Goal: Transaction & Acquisition: Purchase product/service

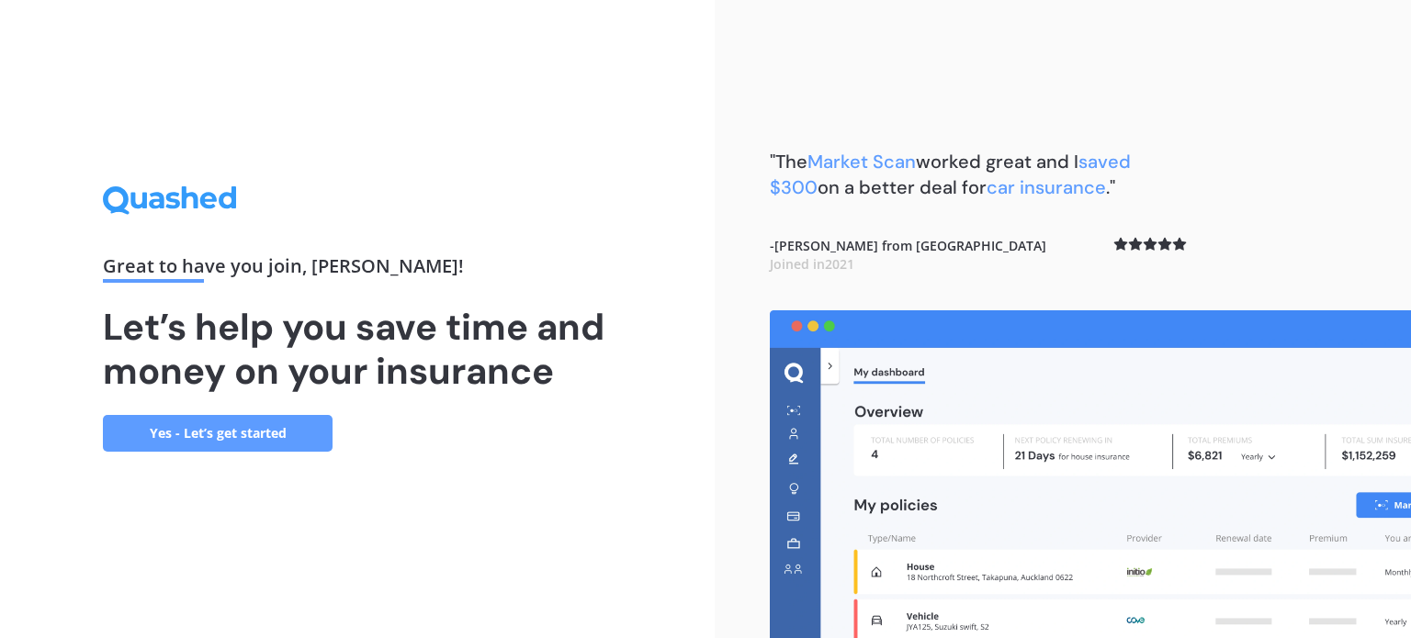
click at [217, 434] on link "Yes - Let’s get started" at bounding box center [218, 433] width 230 height 37
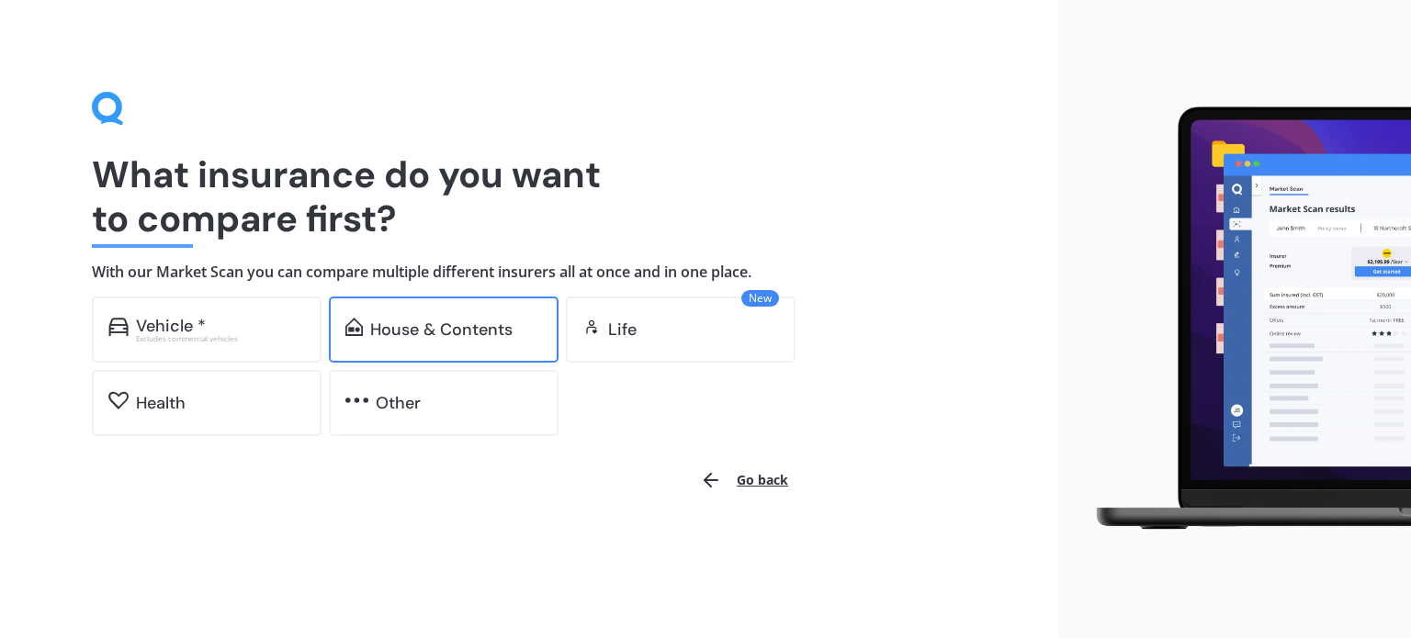
click at [431, 337] on div "House & Contents" at bounding box center [441, 330] width 142 height 18
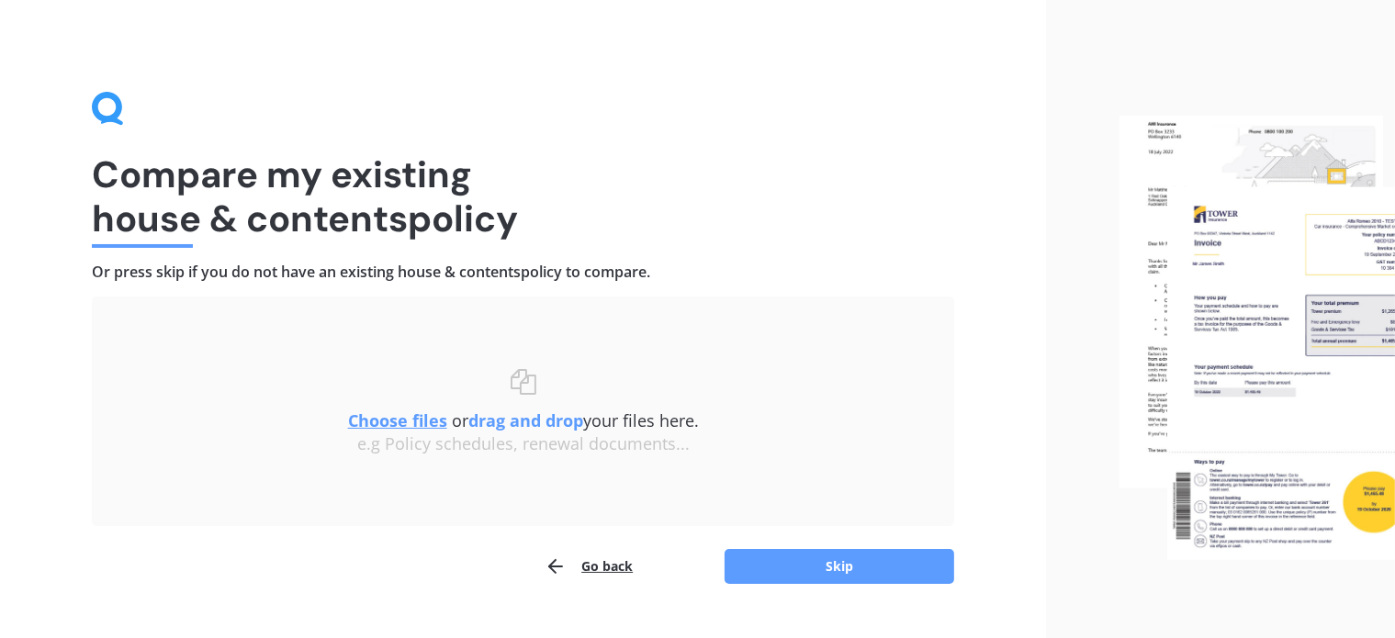
scroll to position [38, 0]
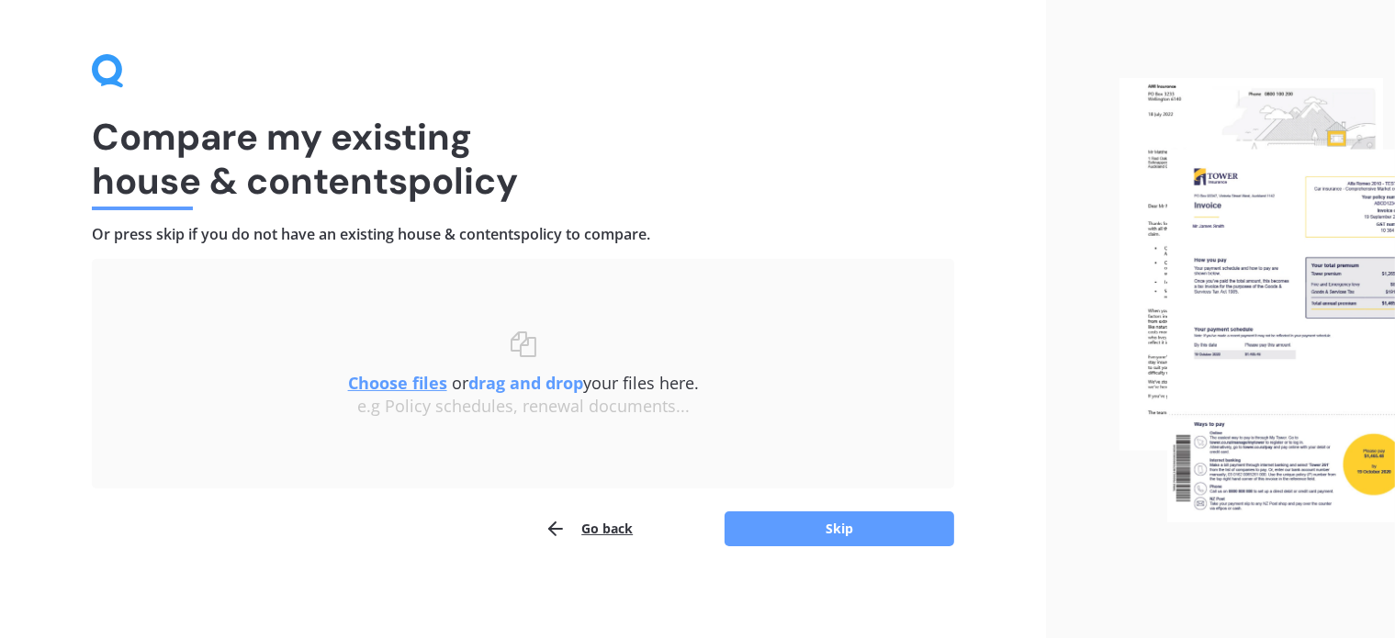
click at [392, 380] on u "Choose files" at bounding box center [397, 383] width 99 height 22
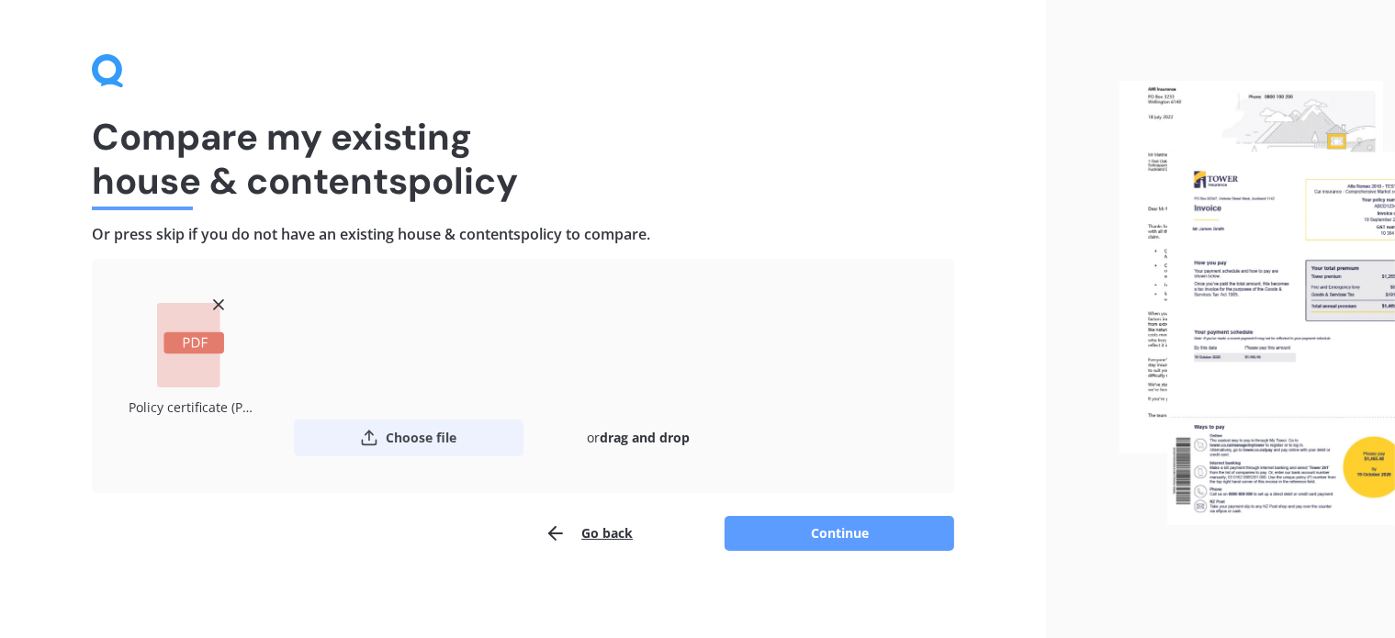
click at [414, 433] on button "Choose file" at bounding box center [409, 438] width 230 height 37
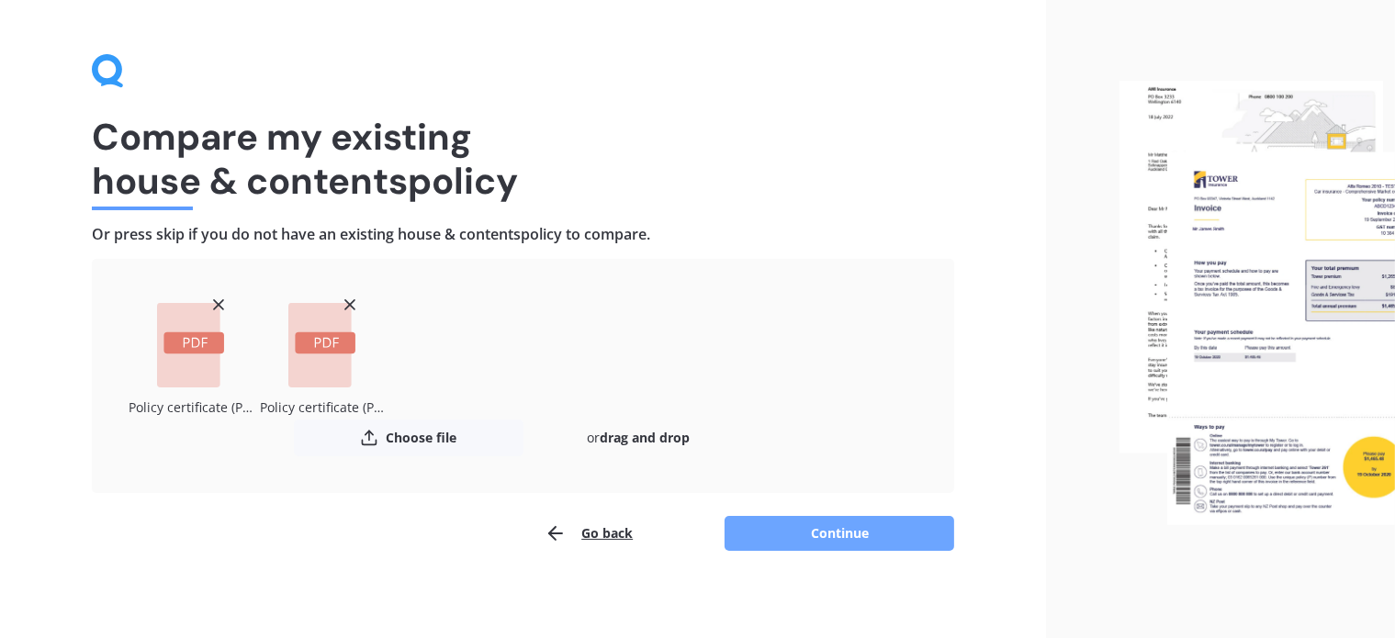
click at [831, 535] on button "Continue" at bounding box center [840, 533] width 230 height 35
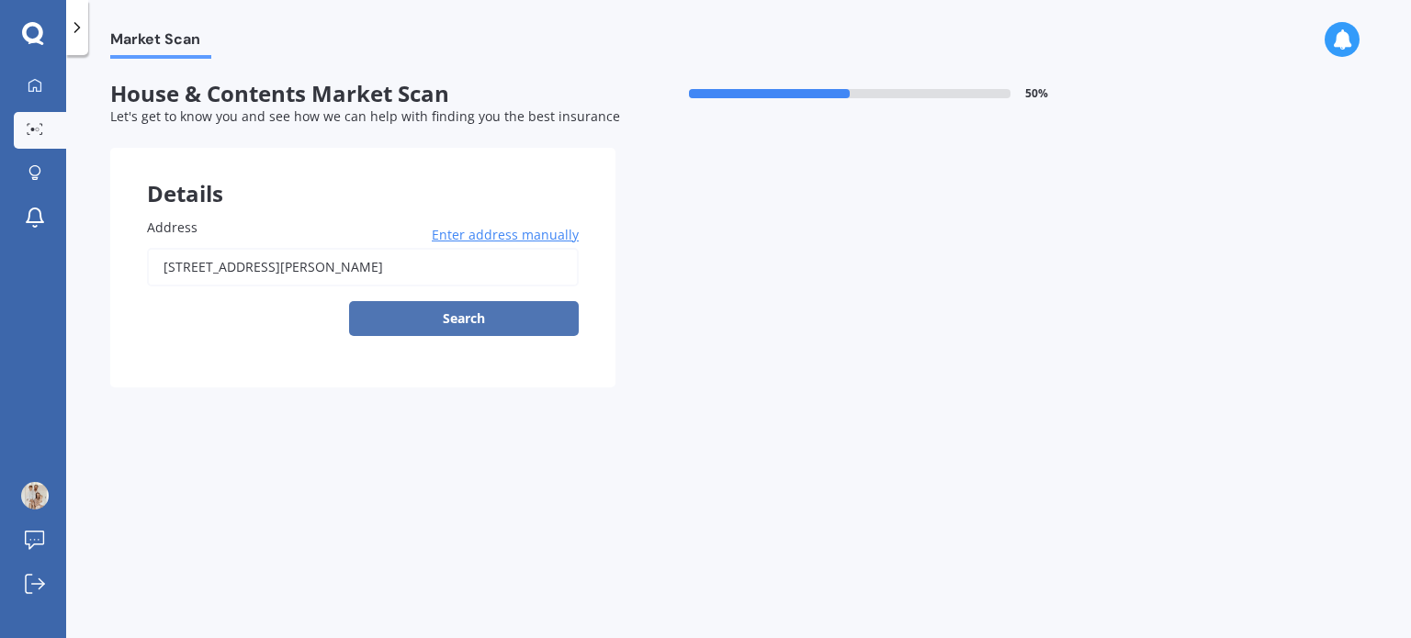
click at [503, 319] on button "Search" at bounding box center [464, 318] width 230 height 35
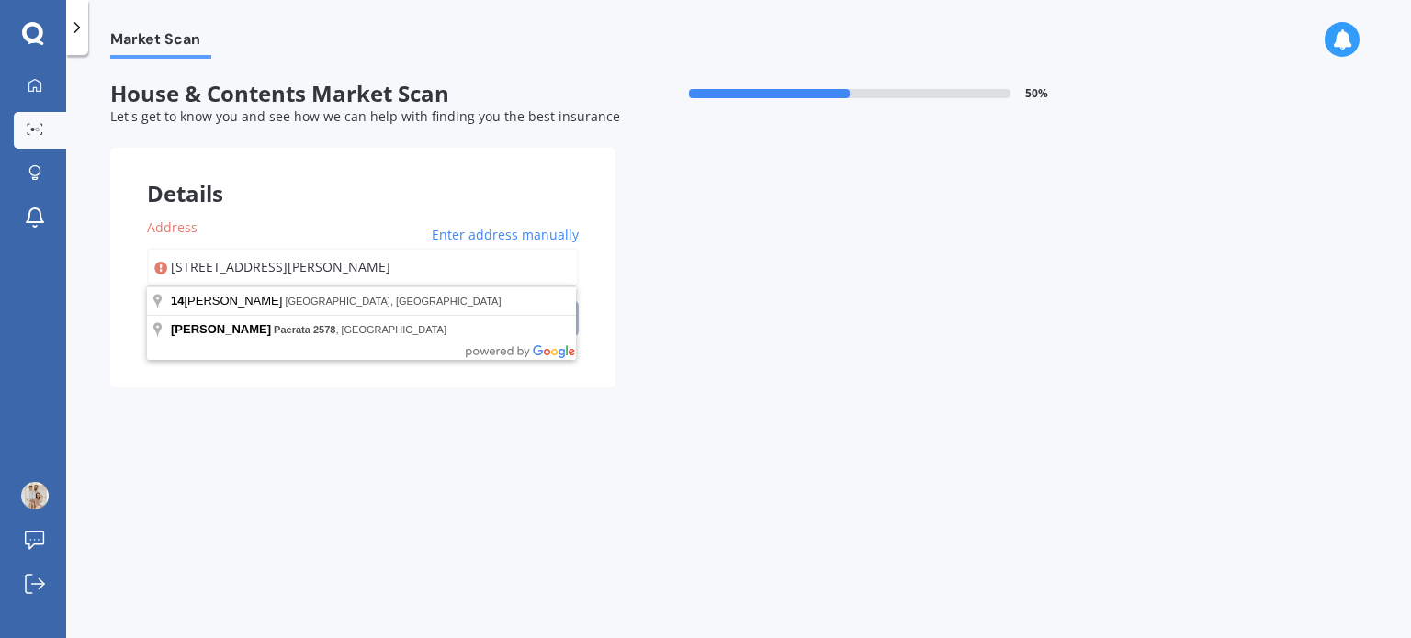
type input "[STREET_ADDRESS][PERSON_NAME]"
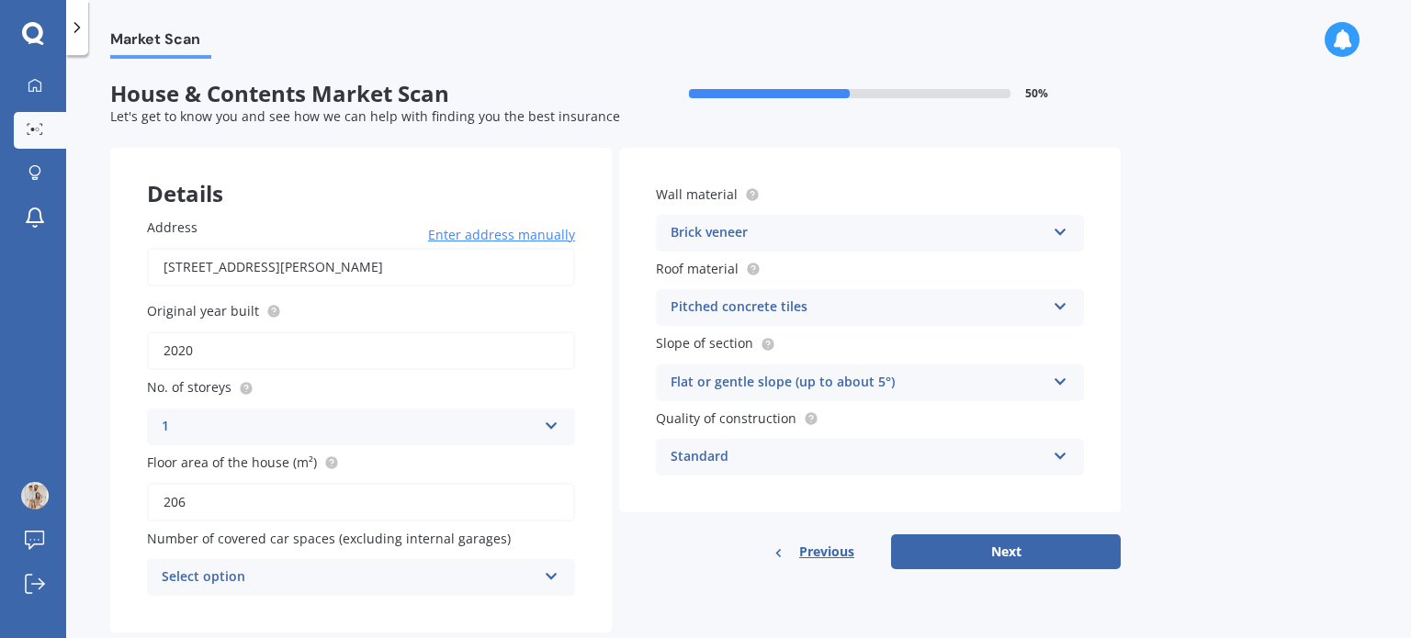
scroll to position [40, 0]
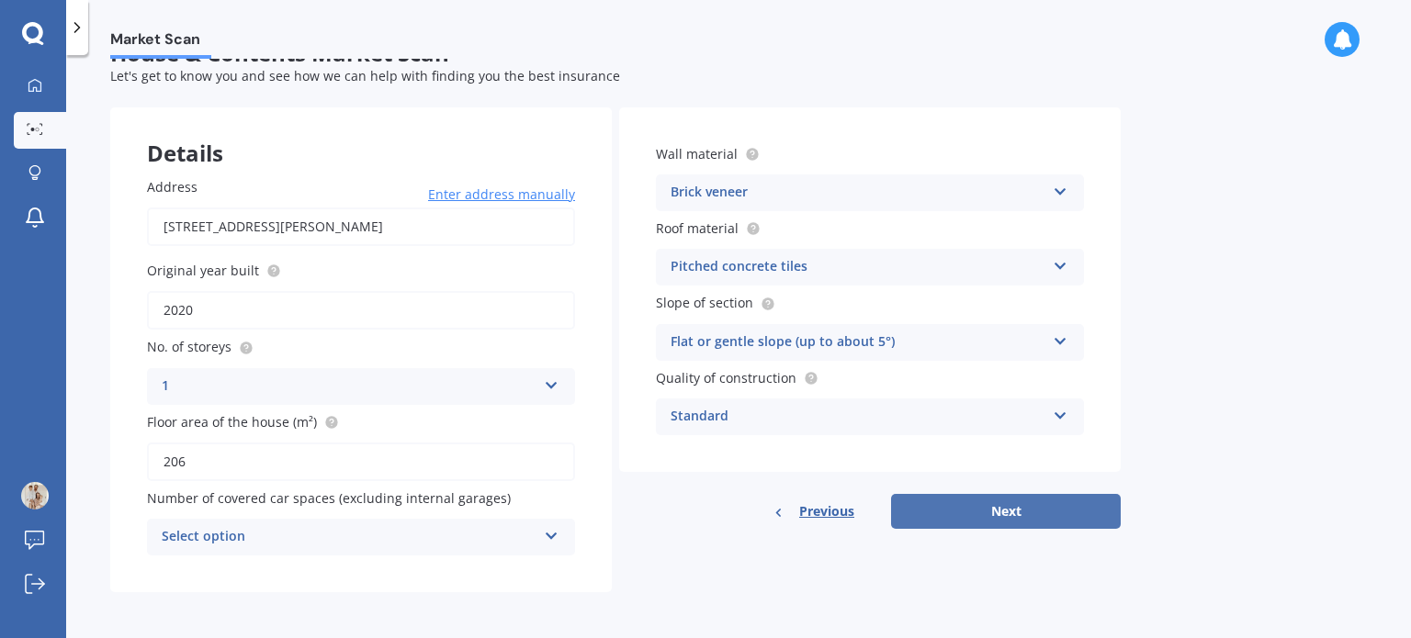
click at [1013, 504] on button "Next" at bounding box center [1006, 511] width 230 height 35
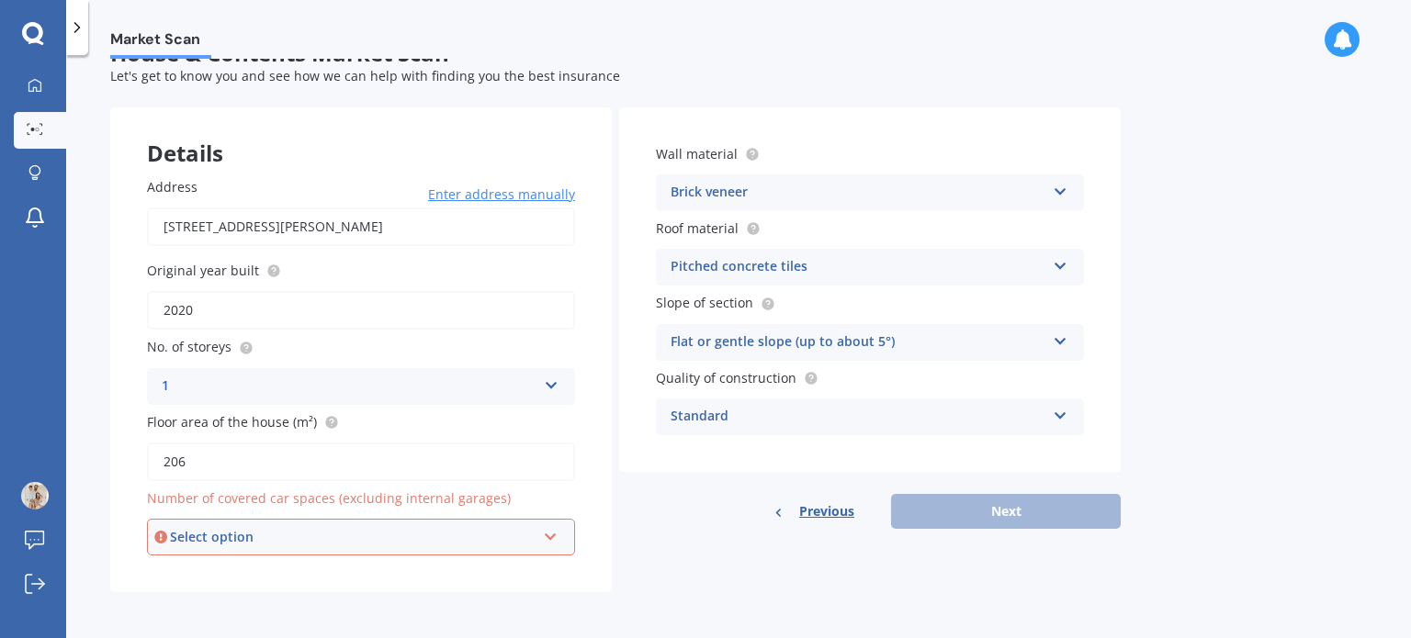
click at [543, 532] on icon at bounding box center [551, 533] width 16 height 13
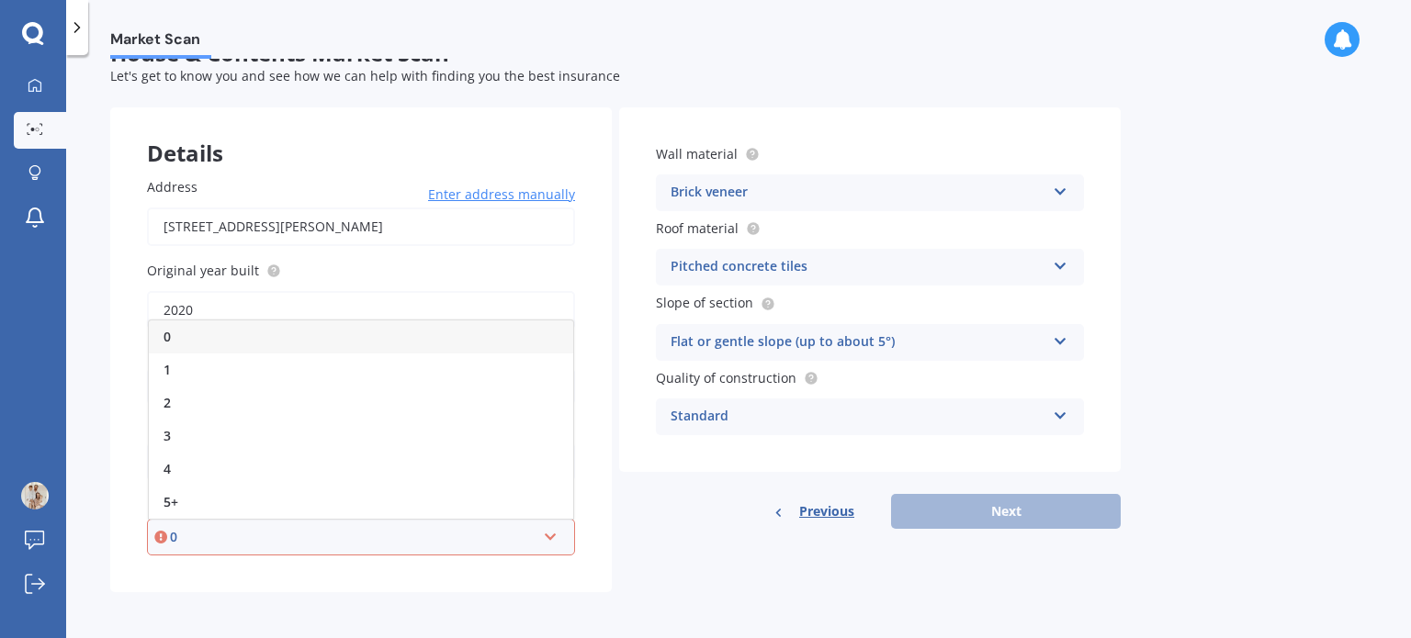
click at [543, 530] on icon at bounding box center [551, 533] width 16 height 13
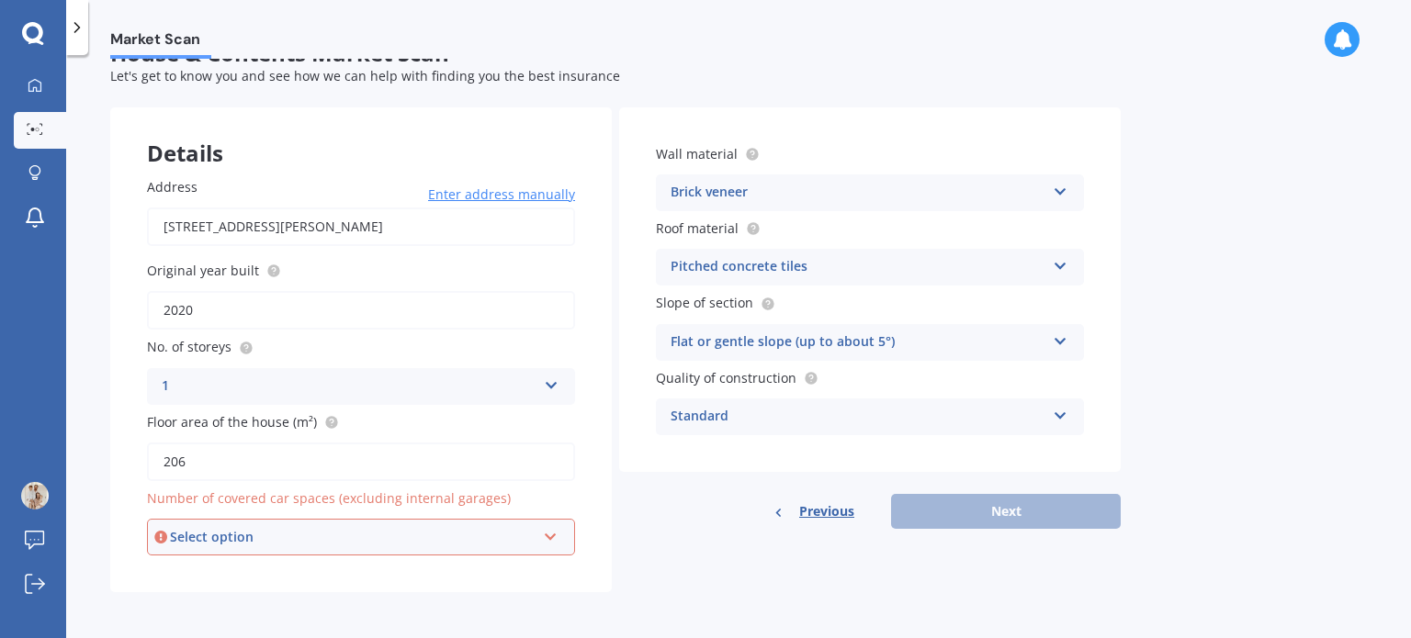
click at [543, 530] on icon at bounding box center [551, 533] width 16 height 13
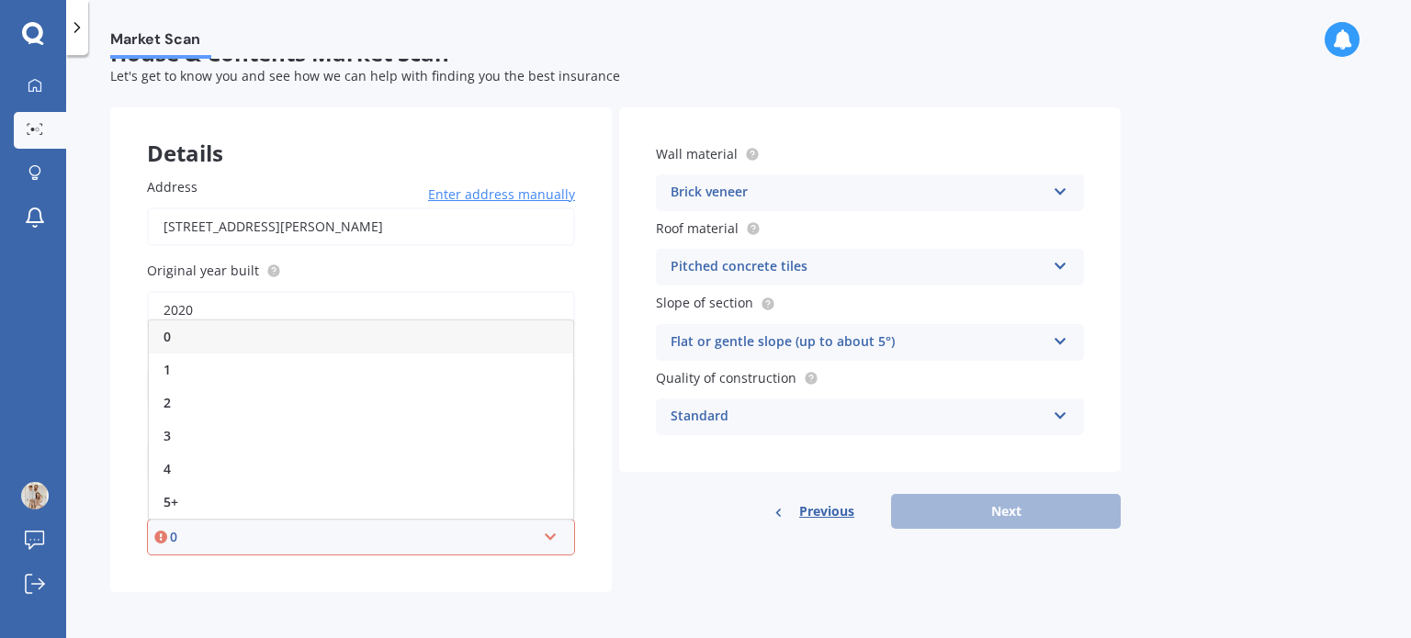
click at [165, 330] on span "0" at bounding box center [166, 336] width 7 height 17
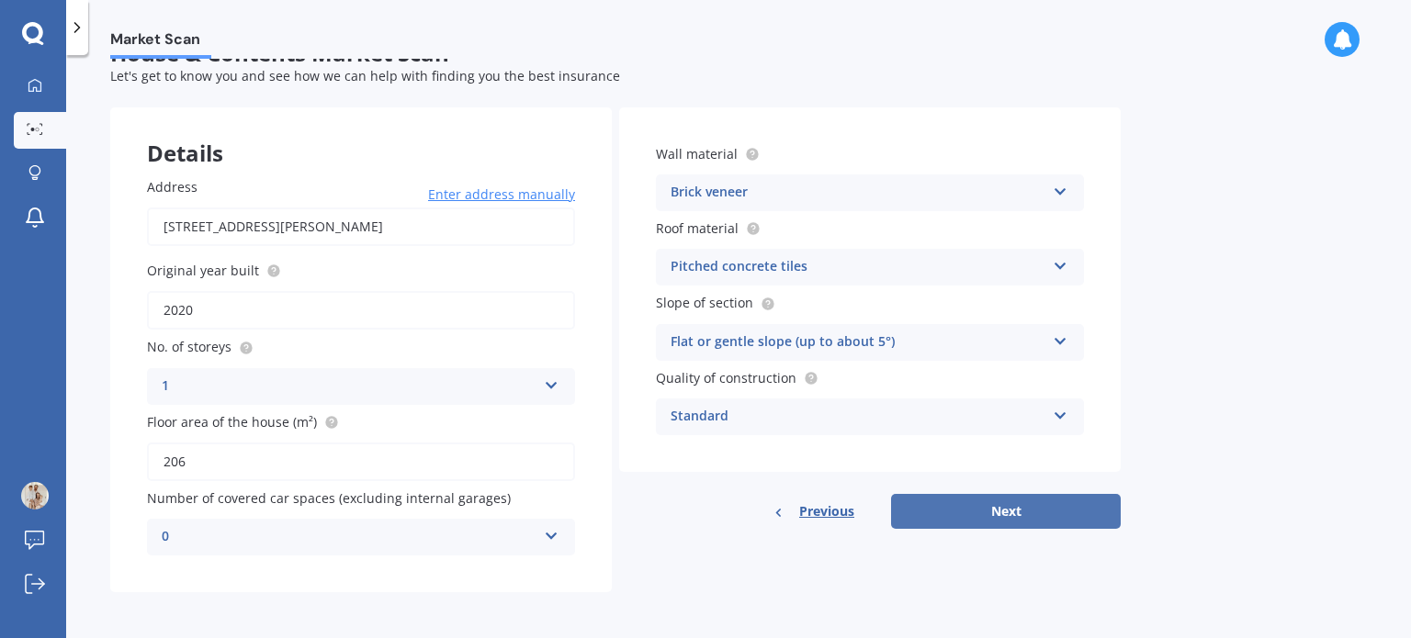
click at [963, 507] on button "Next" at bounding box center [1006, 511] width 230 height 35
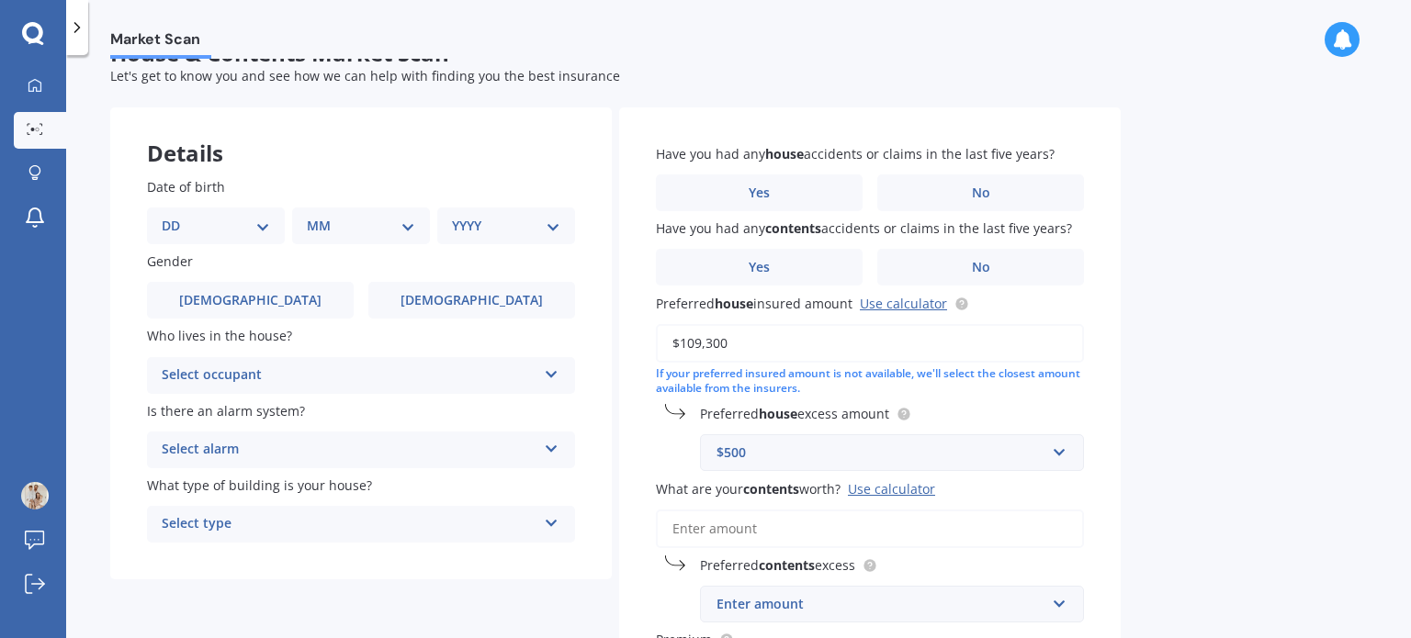
scroll to position [0, 0]
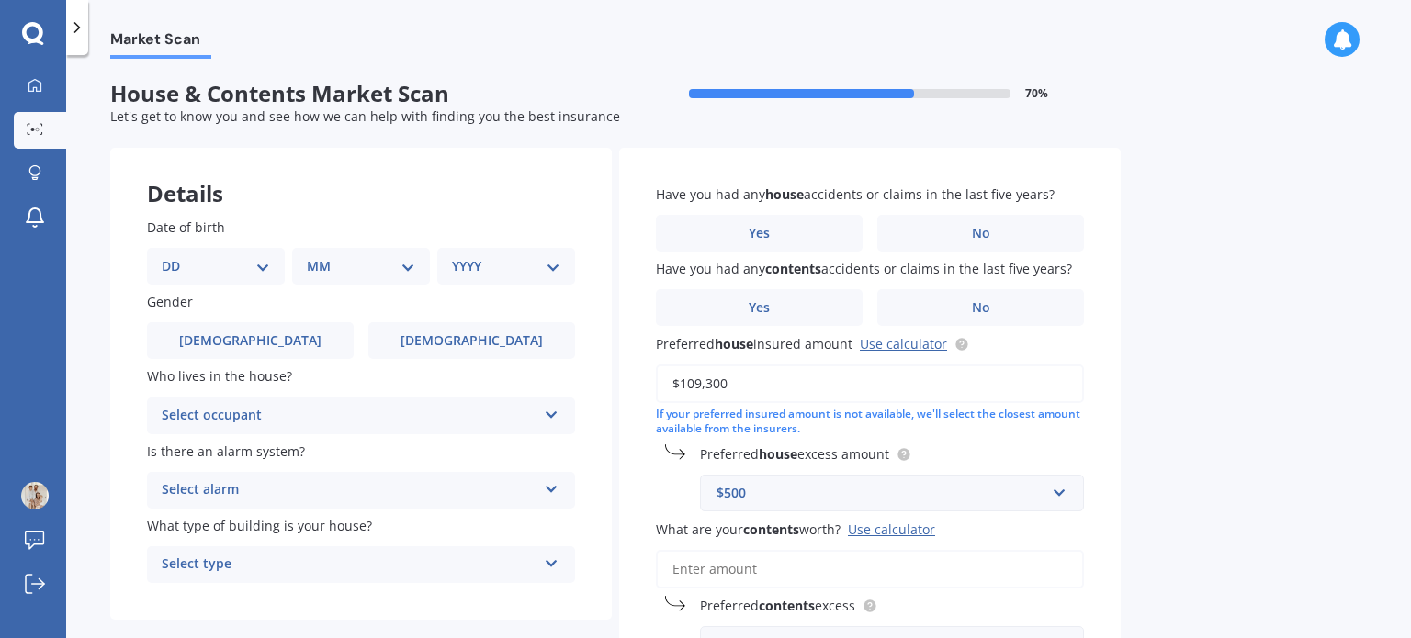
click at [257, 265] on select "DD 01 02 03 04 05 06 07 08 09 10 11 12 13 14 15 16 17 18 19 20 21 22 23 24 25 2…" at bounding box center [216, 266] width 108 height 20
select select "24"
click at [176, 256] on select "DD 01 02 03 04 05 06 07 08 09 10 11 12 13 14 15 16 17 18 19 20 21 22 23 24 25 2…" at bounding box center [216, 266] width 108 height 20
click at [406, 256] on select "MM 01 02 03 04 05 06 07 08 09 10 11 12" at bounding box center [364, 266] width 101 height 20
select select "03"
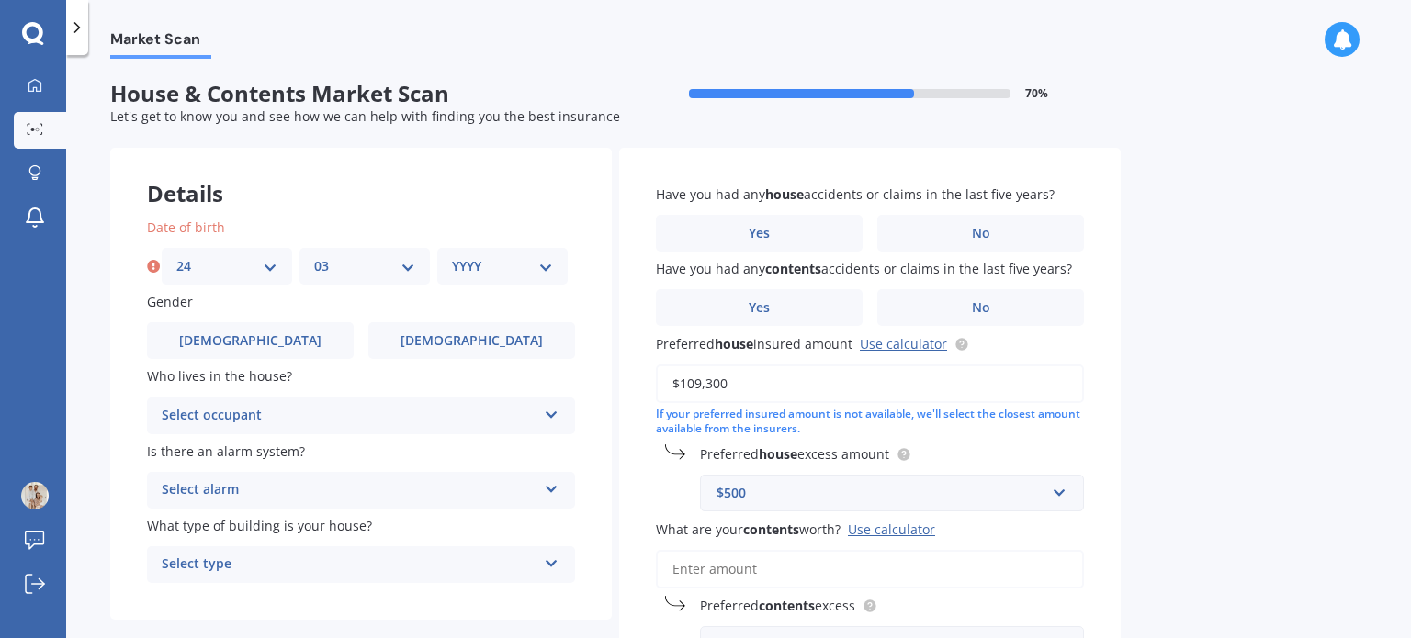
click at [314, 256] on select "MM 01 02 03 04 05 06 07 08 09 10 11 12" at bounding box center [364, 266] width 101 height 20
click at [541, 266] on select "YYYY 2009 2008 2007 2006 2005 2004 2003 2002 2001 2000 1999 1998 1997 1996 1995…" at bounding box center [502, 266] width 101 height 20
select select "1983"
click at [452, 256] on select "YYYY 2009 2008 2007 2006 2005 2004 2003 2002 2001 2000 1999 1998 1997 1996 1995…" at bounding box center [502, 266] width 101 height 20
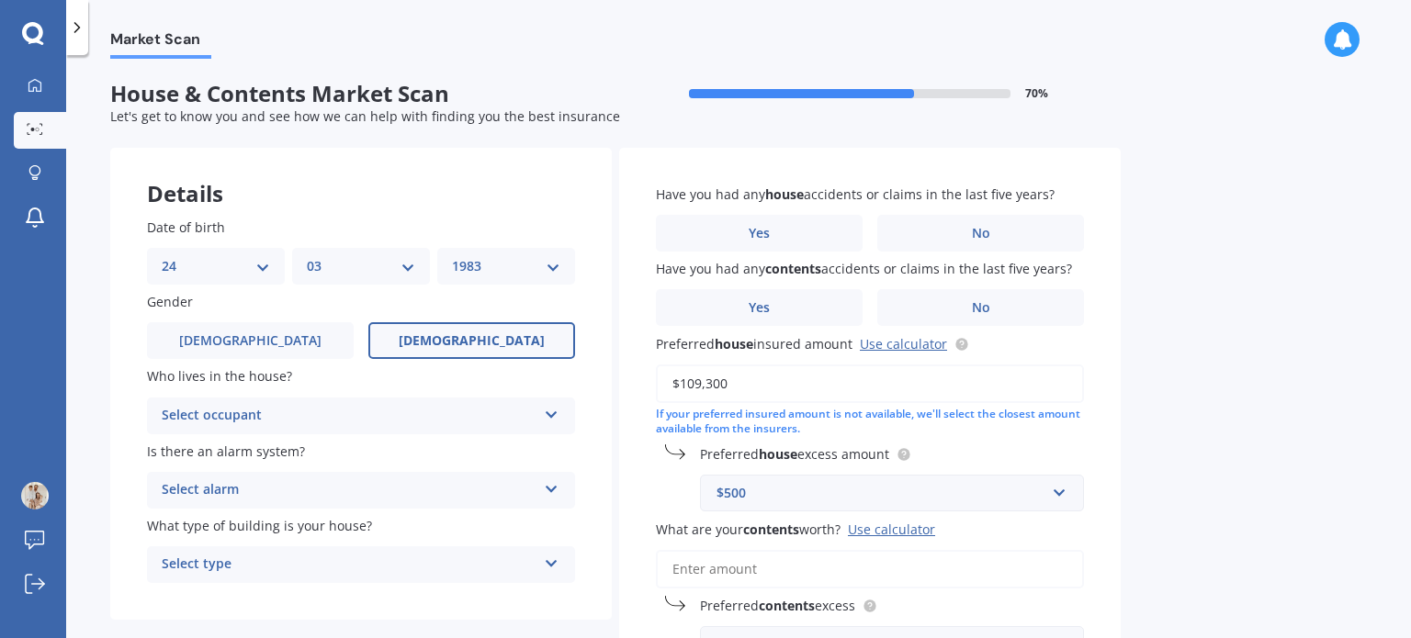
click at [487, 348] on span "[DEMOGRAPHIC_DATA]" at bounding box center [472, 341] width 146 height 16
click at [0, 0] on input "[DEMOGRAPHIC_DATA]" at bounding box center [0, 0] width 0 height 0
click at [423, 407] on div "Select occupant" at bounding box center [349, 416] width 375 height 22
click at [203, 458] on span "Owner" at bounding box center [183, 451] width 41 height 17
click at [529, 491] on div "Select alarm" at bounding box center [349, 490] width 375 height 22
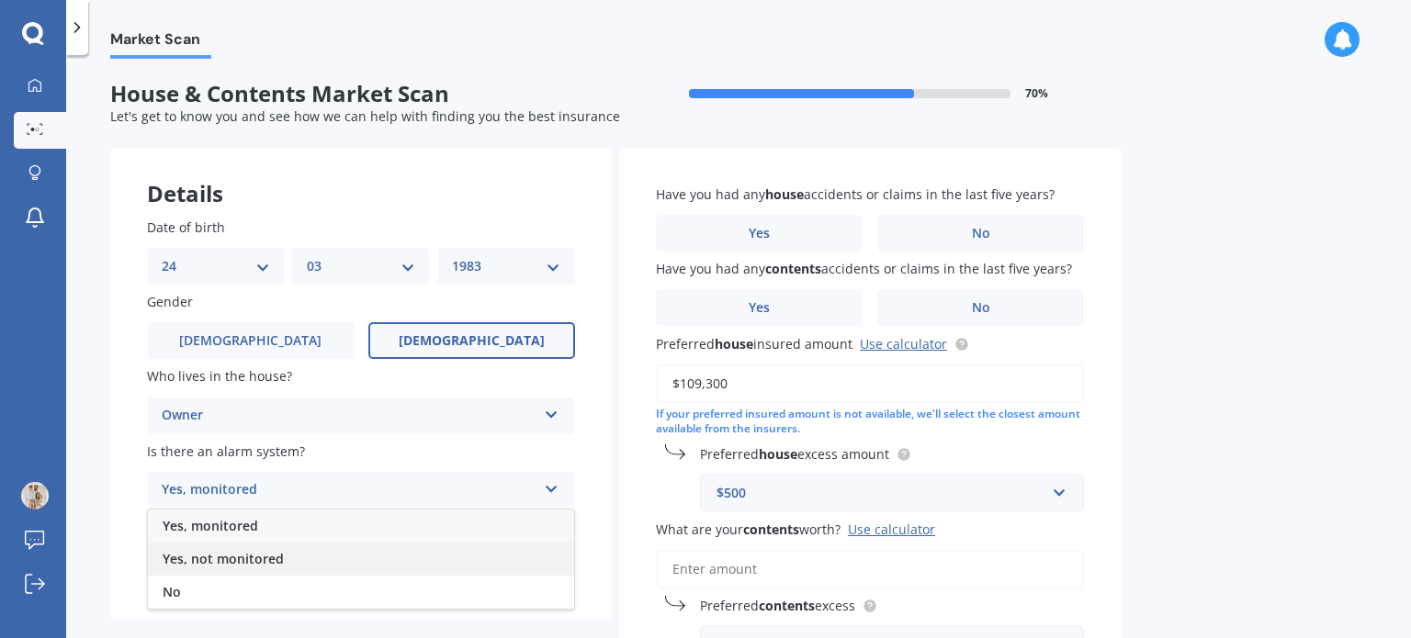
click at [231, 555] on span "Yes, not monitored" at bounding box center [223, 558] width 121 height 17
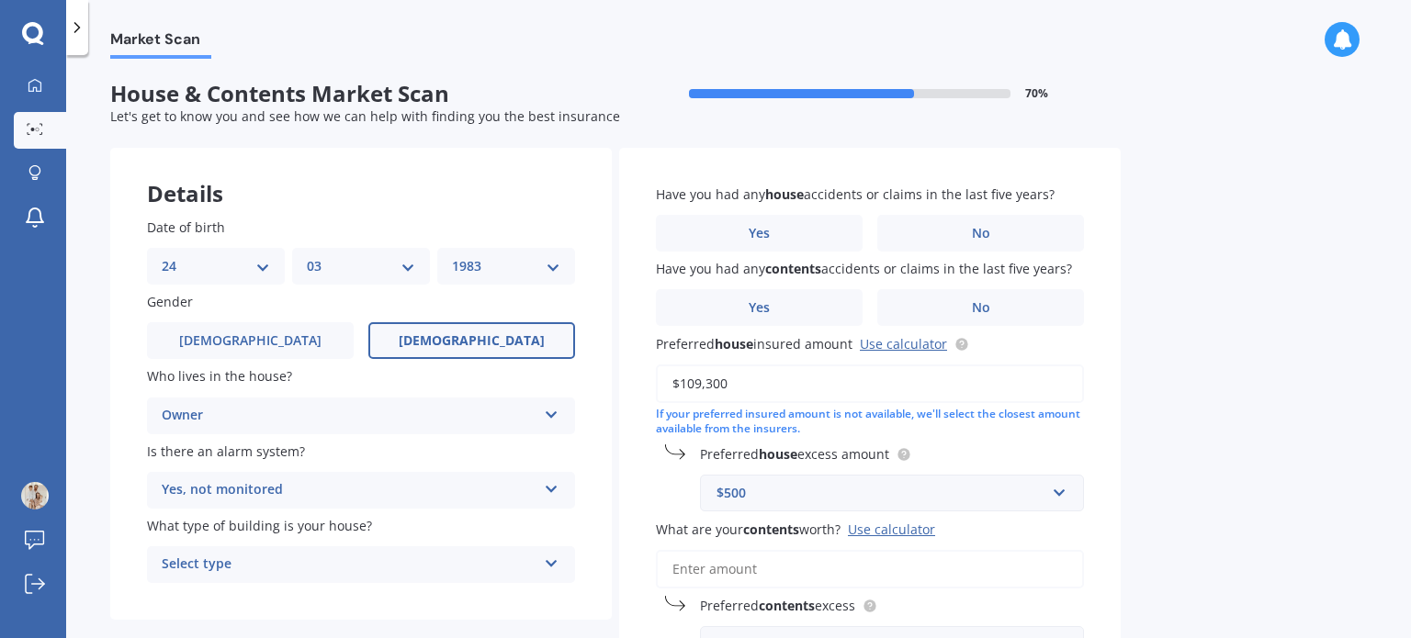
scroll to position [92, 0]
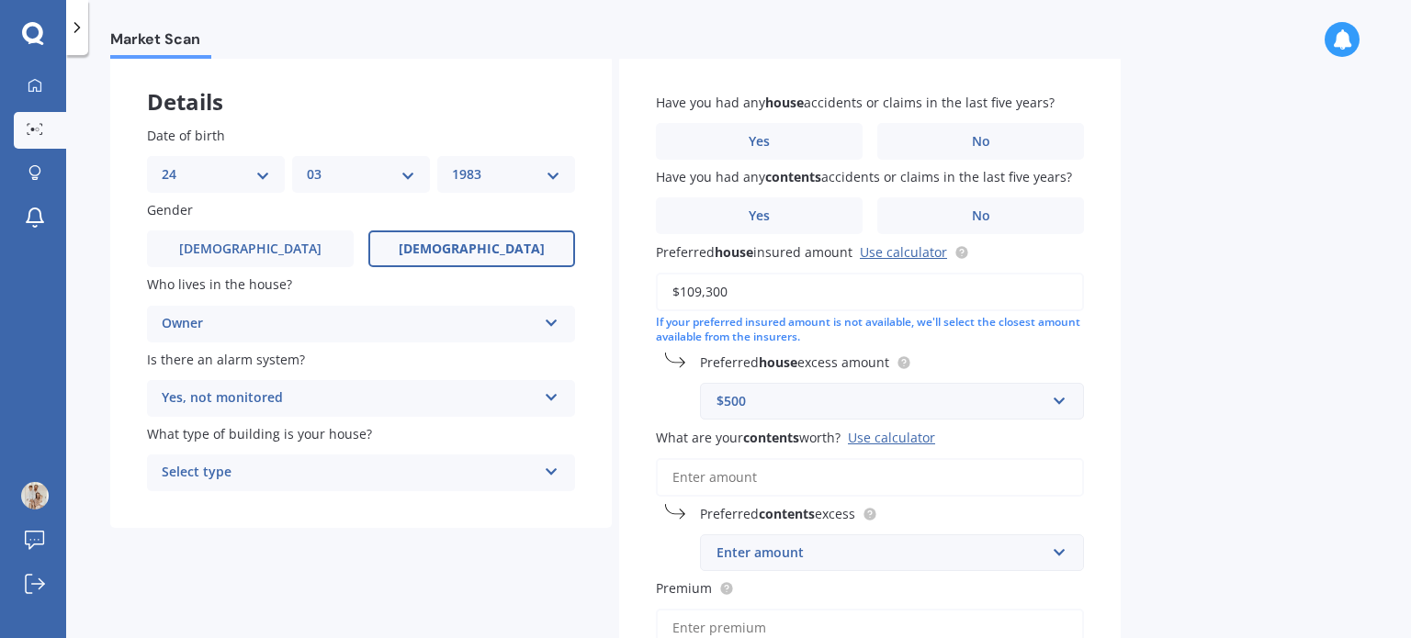
click at [505, 463] on div "Select type" at bounding box center [349, 473] width 375 height 22
click at [266, 511] on div "Freestanding" at bounding box center [361, 508] width 426 height 33
click at [966, 132] on label "No" at bounding box center [980, 141] width 207 height 37
click at [0, 0] on input "No" at bounding box center [0, 0] width 0 height 0
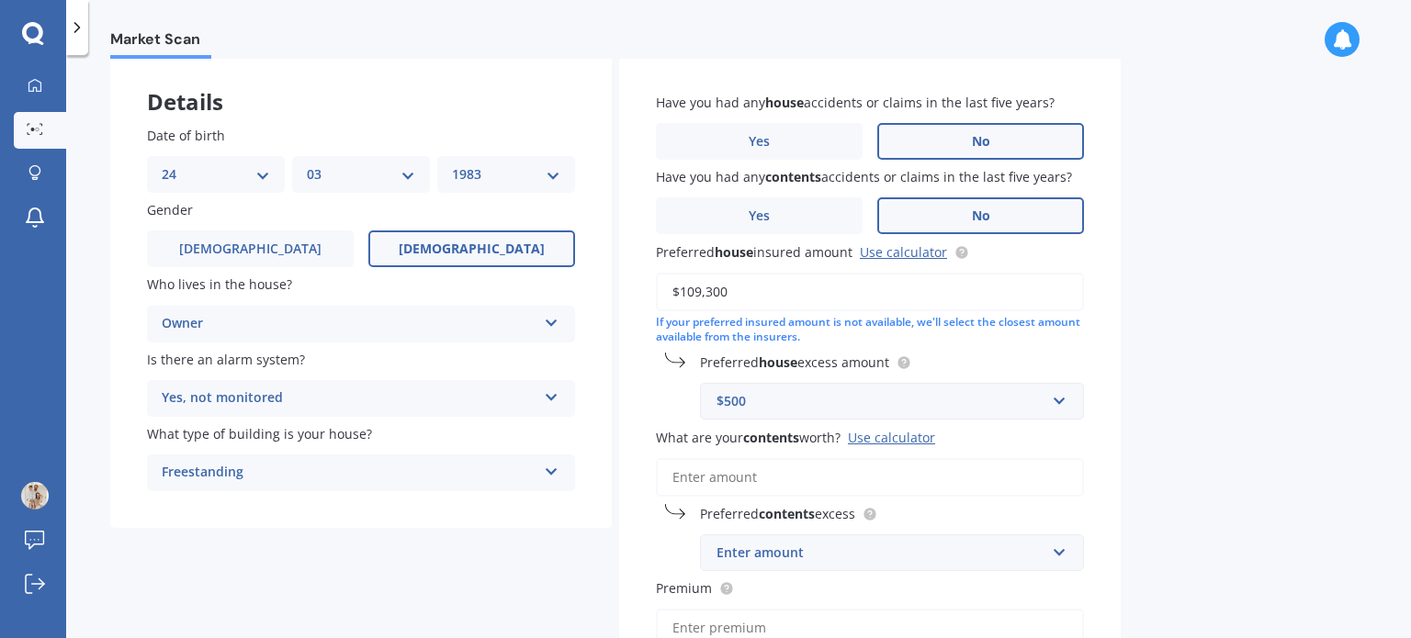
click at [945, 218] on label "No" at bounding box center [980, 215] width 207 height 37
click at [0, 0] on input "No" at bounding box center [0, 0] width 0 height 0
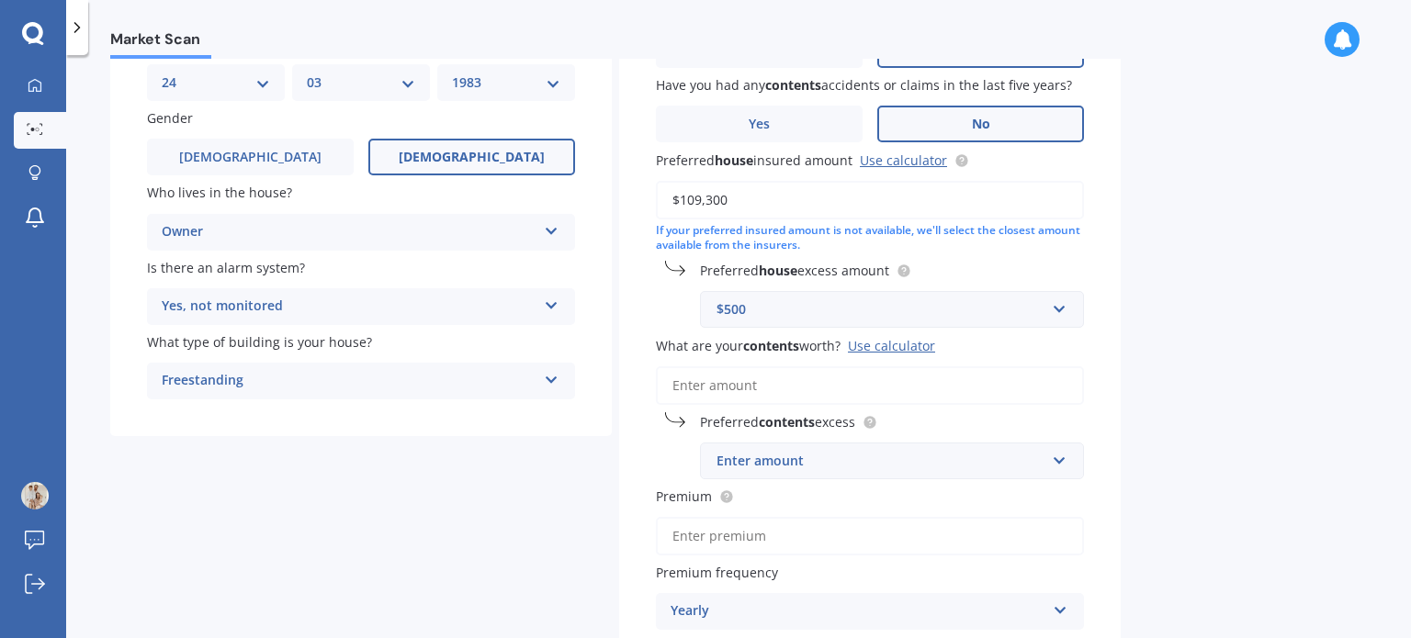
drag, startPoint x: 776, startPoint y: 192, endPoint x: 564, endPoint y: 197, distance: 212.2
click at [565, 197] on div "Details Date of birth DD 01 02 03 04 05 06 07 08 09 10 11 12 13 14 15 16 17 18 …" at bounding box center [615, 381] width 1010 height 835
type input "$1,140,800"
click at [841, 308] on div "$500" at bounding box center [880, 309] width 329 height 20
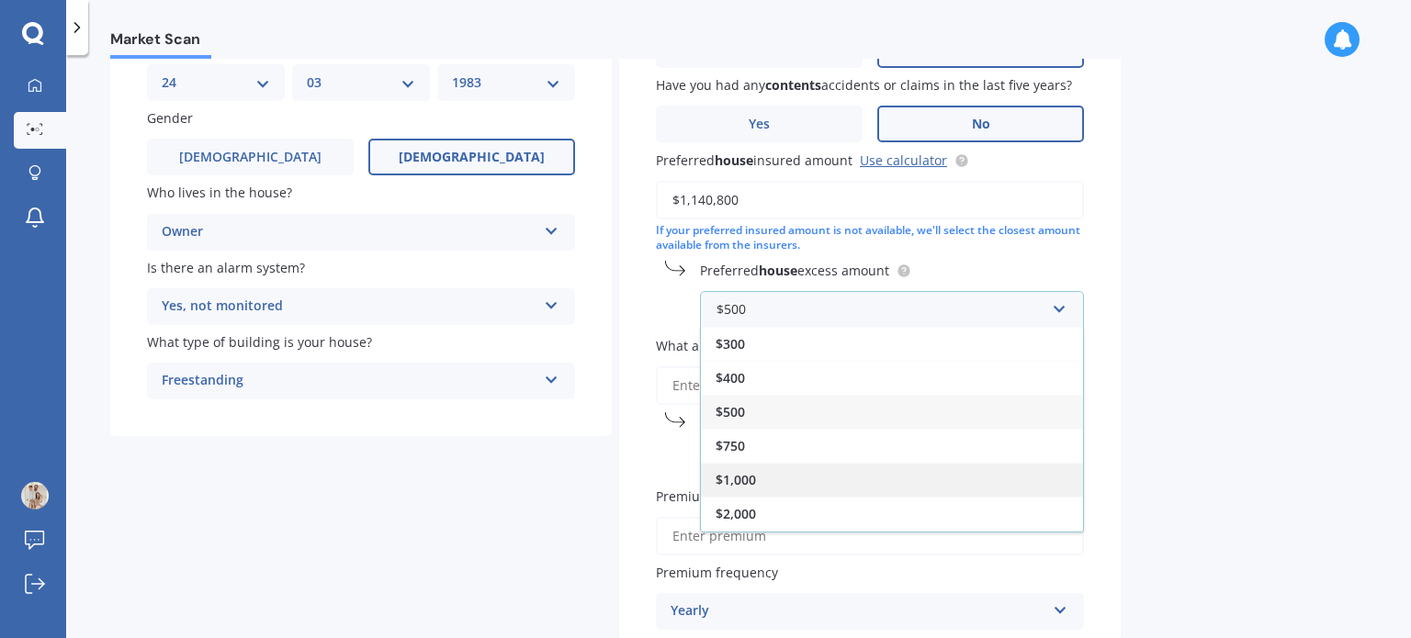
click at [768, 480] on div "$1,000" at bounding box center [892, 480] width 382 height 34
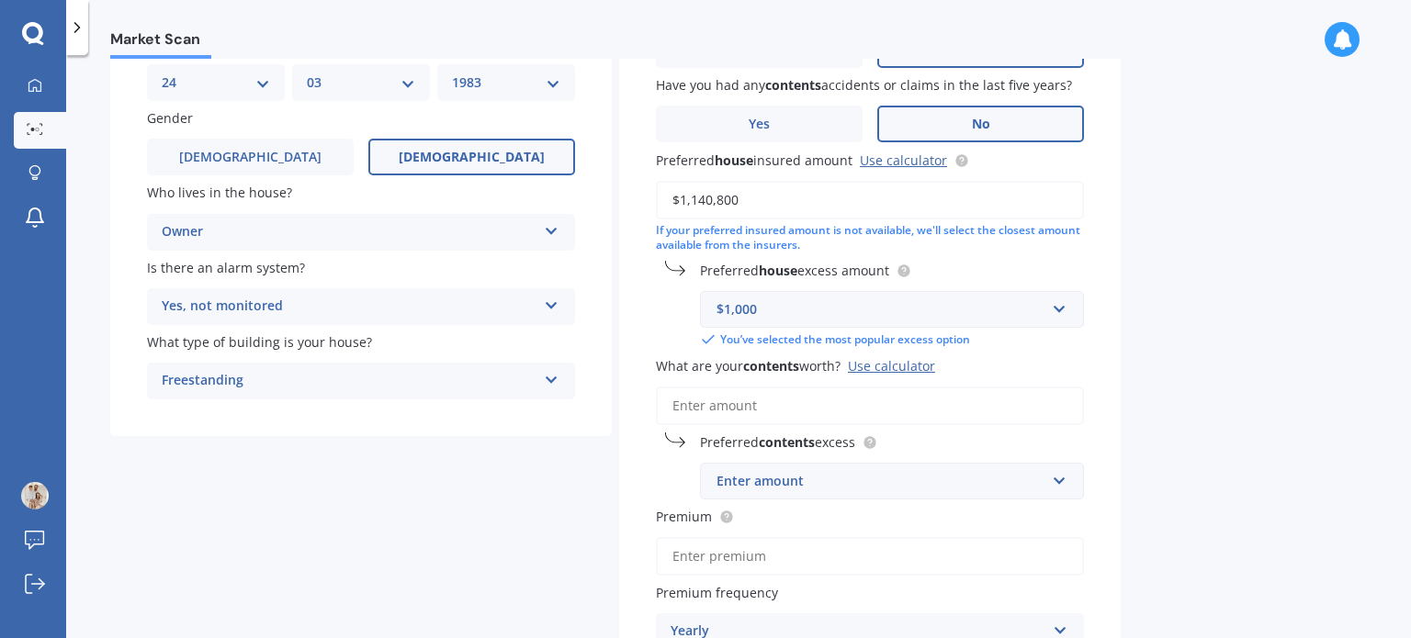
click at [770, 400] on input "What are your contents worth? Use calculator" at bounding box center [870, 406] width 428 height 39
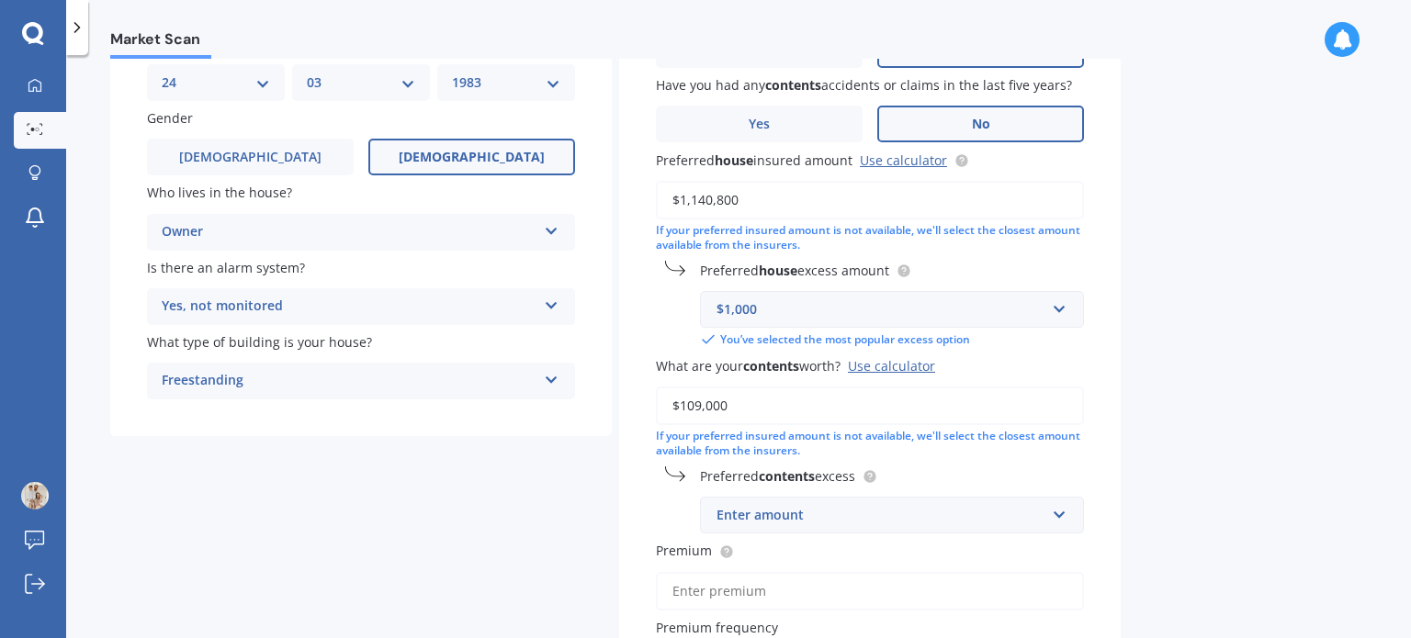
type input "$109,000"
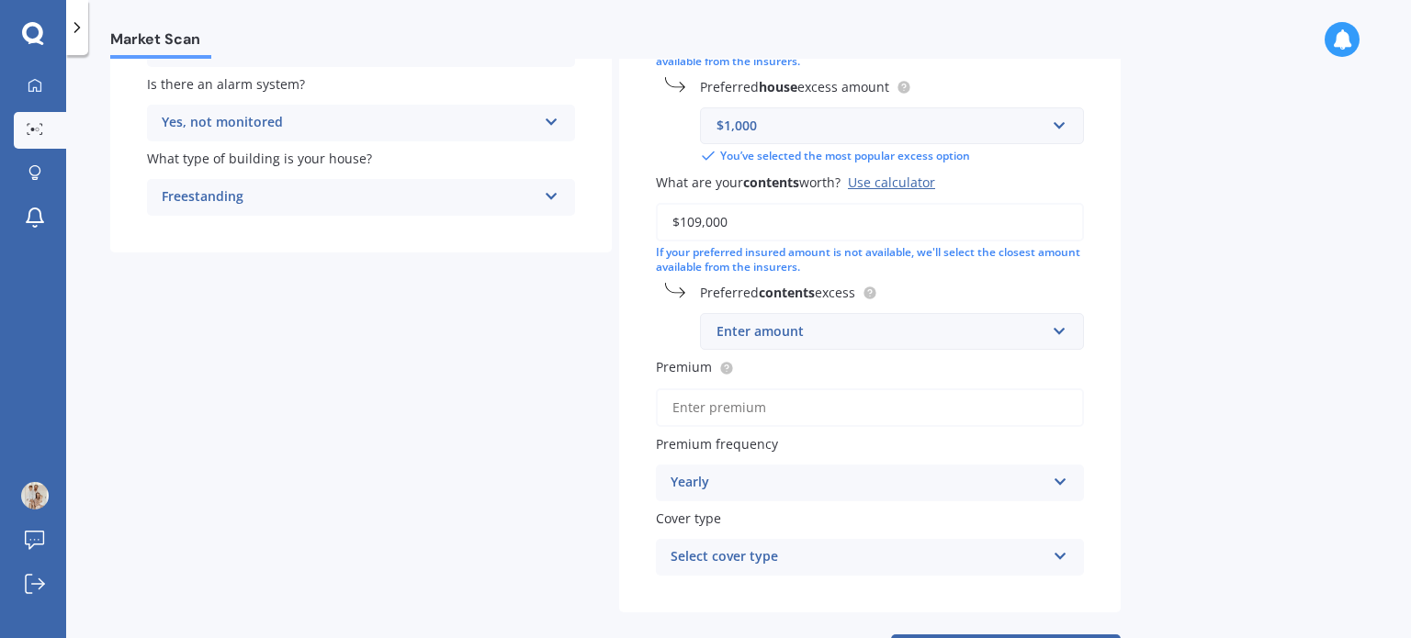
scroll to position [445, 0]
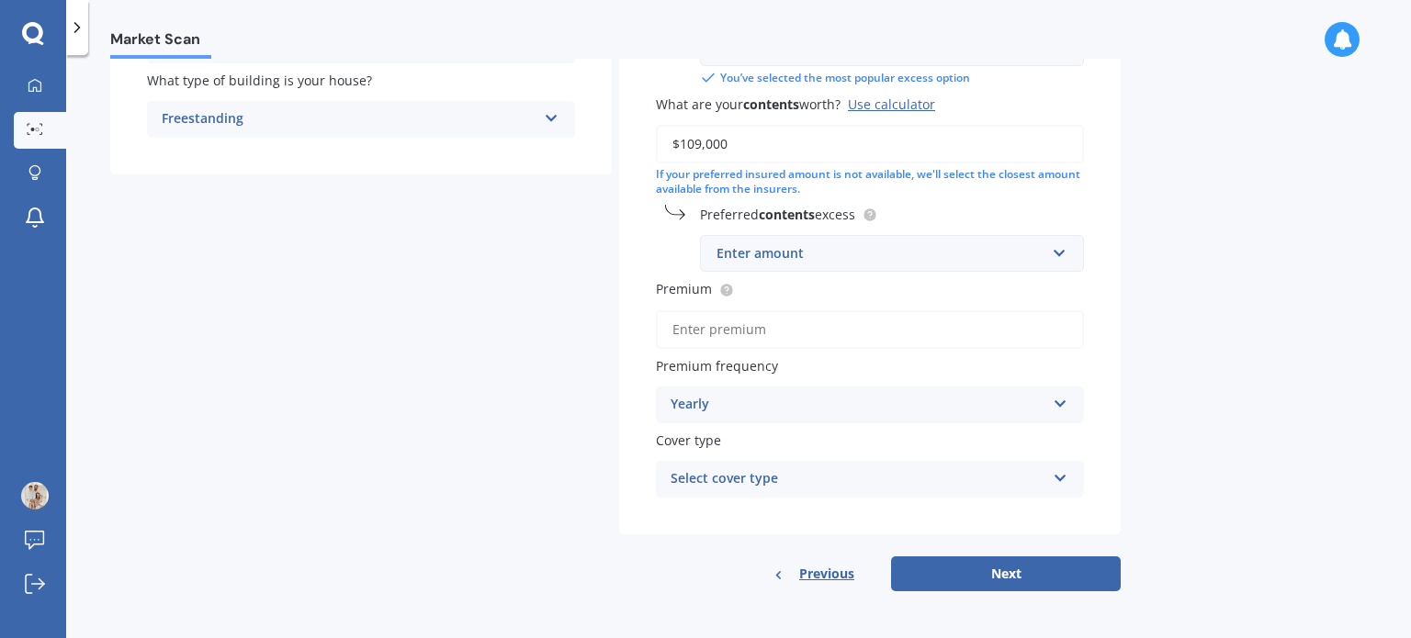
click at [843, 255] on div "Enter amount" at bounding box center [880, 253] width 329 height 20
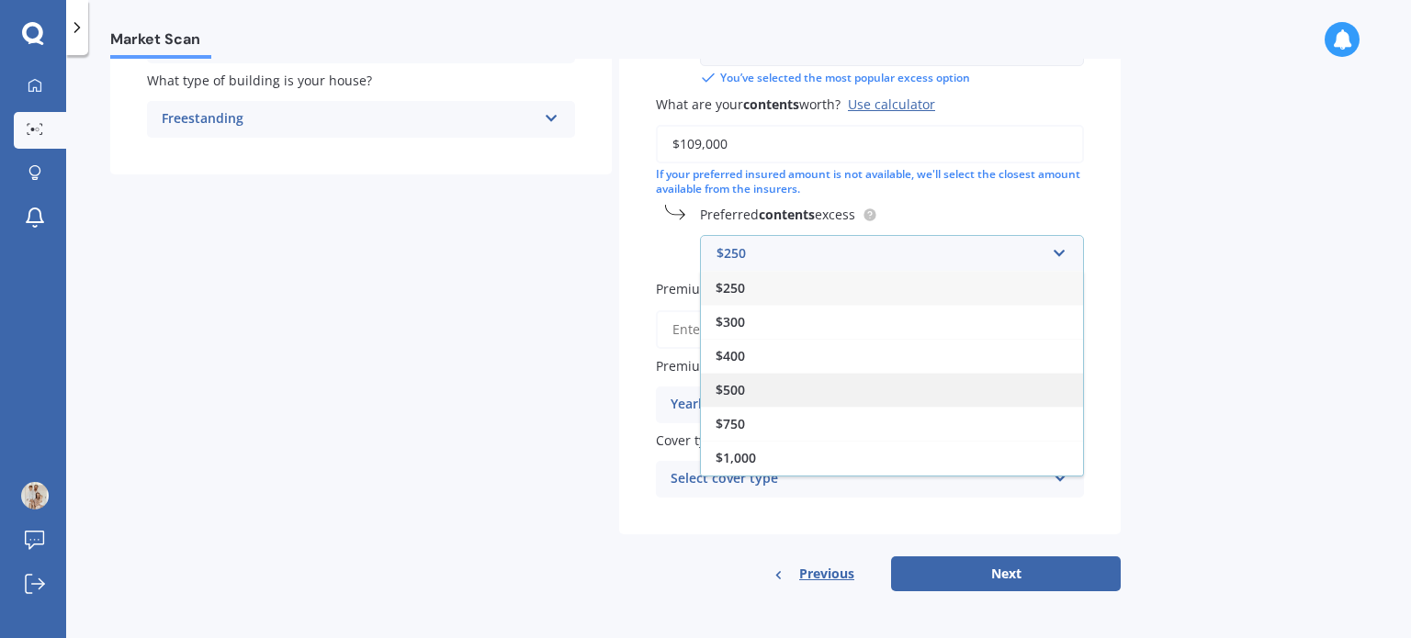
click at [737, 383] on span "$500" at bounding box center [730, 389] width 29 height 17
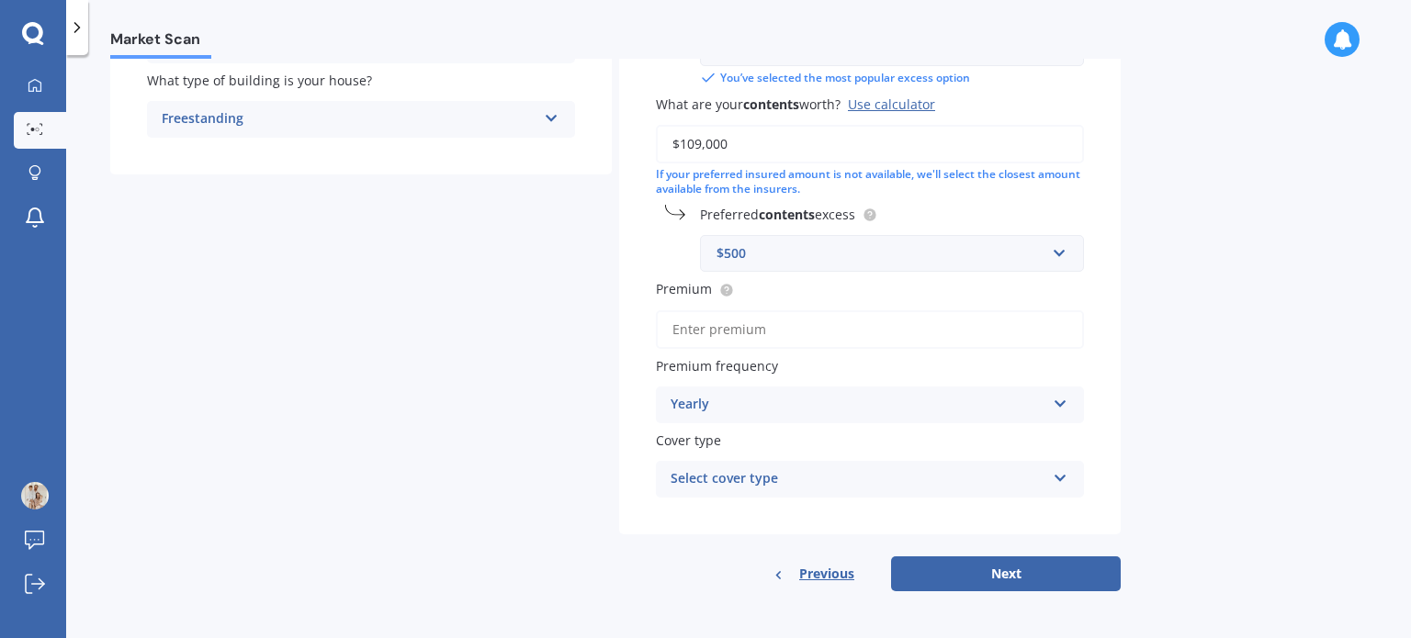
click at [896, 395] on div "Yearly" at bounding box center [858, 405] width 375 height 22
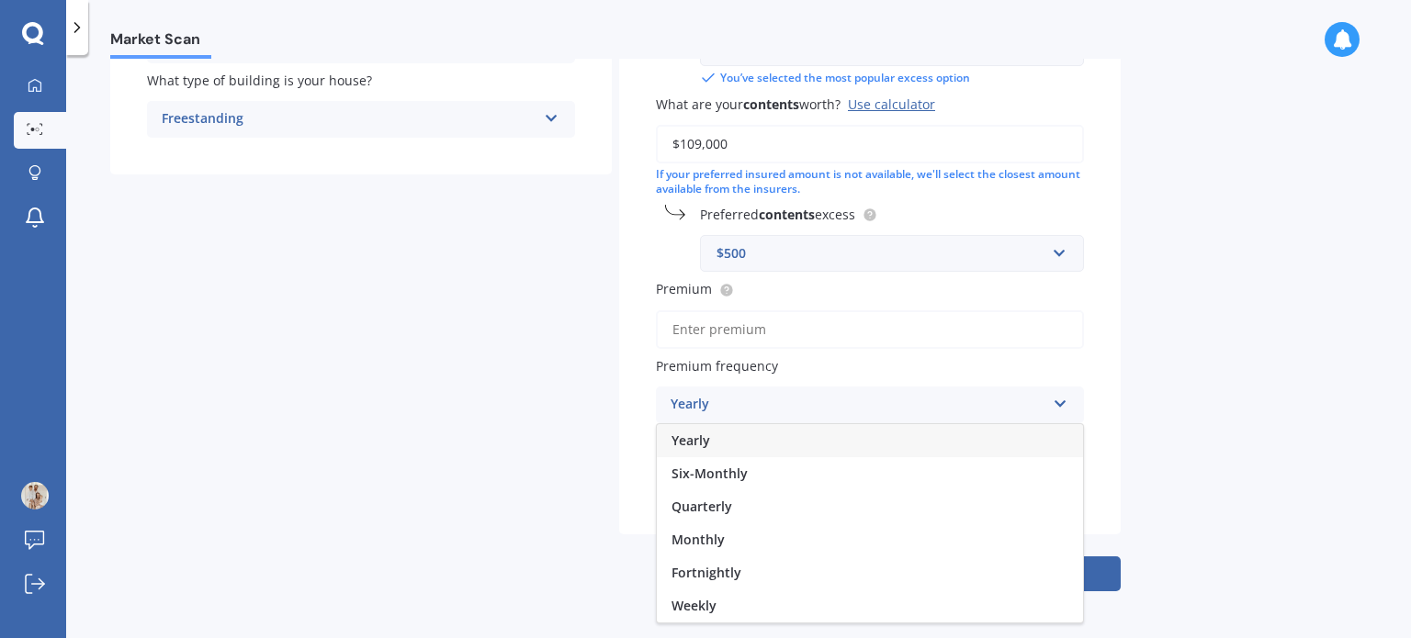
click at [715, 567] on span "Fortnightly" at bounding box center [706, 572] width 70 height 17
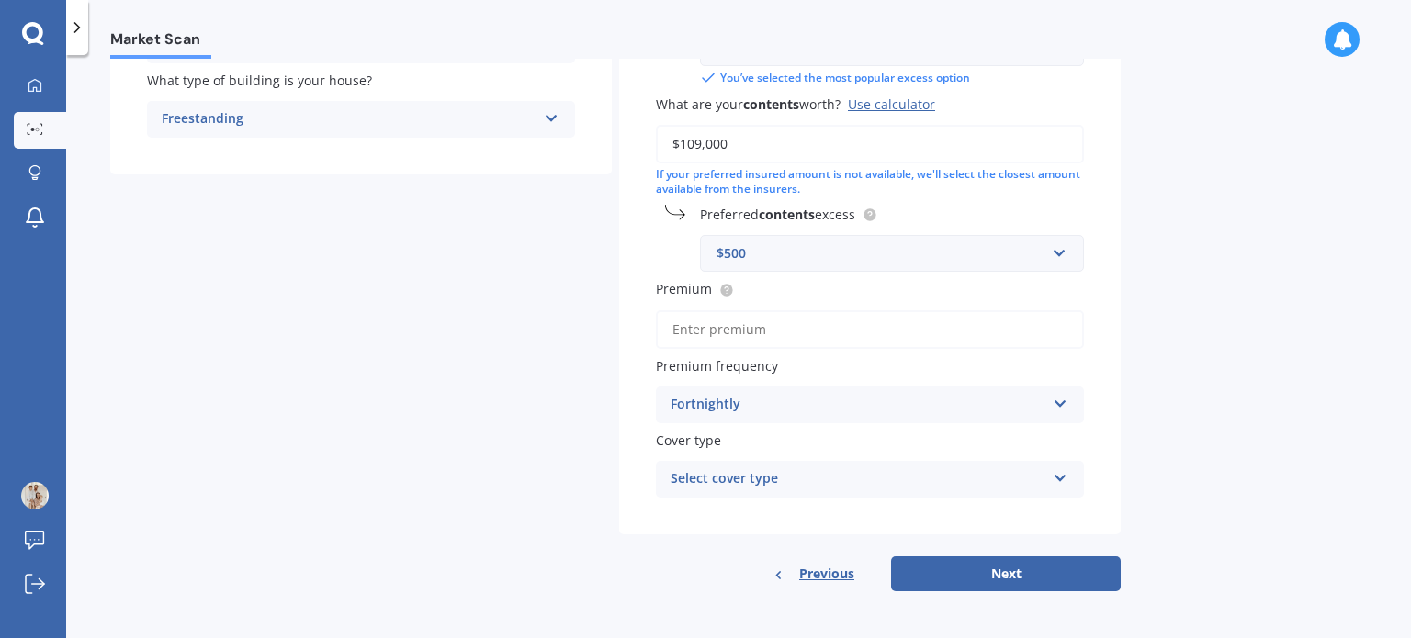
click at [818, 403] on div "Fortnightly" at bounding box center [858, 405] width 375 height 22
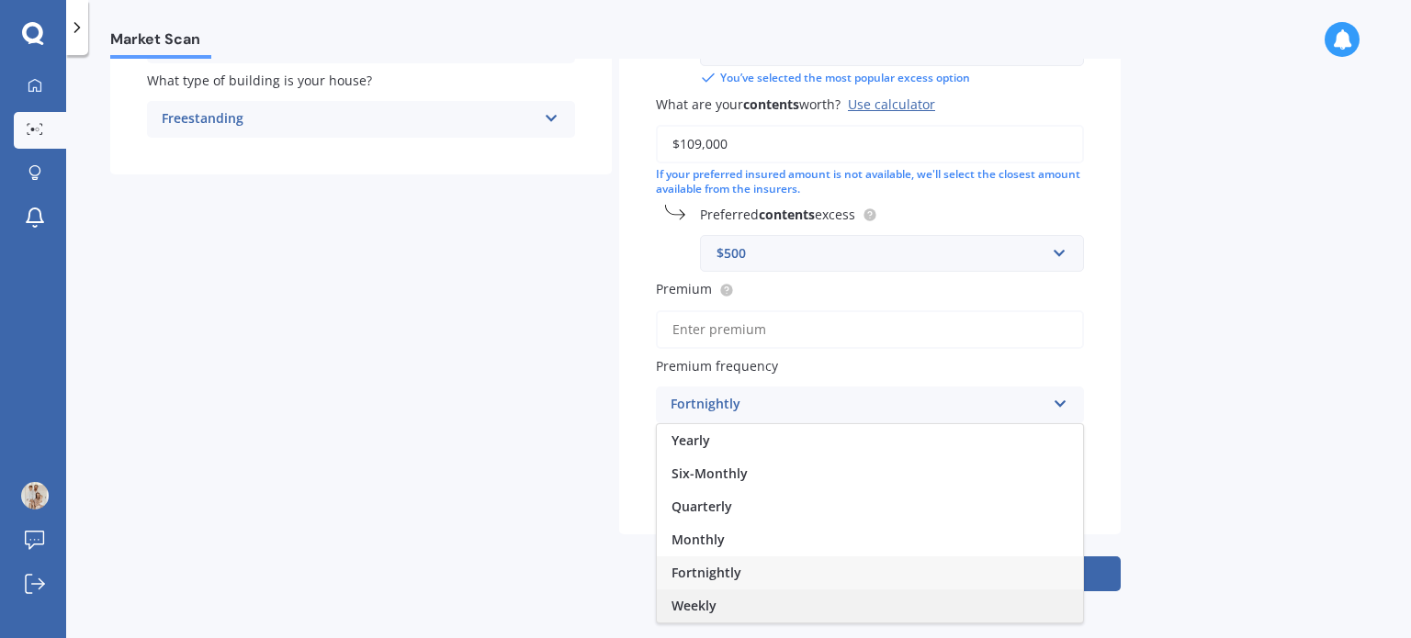
click at [720, 608] on div "Weekly" at bounding box center [870, 606] width 426 height 33
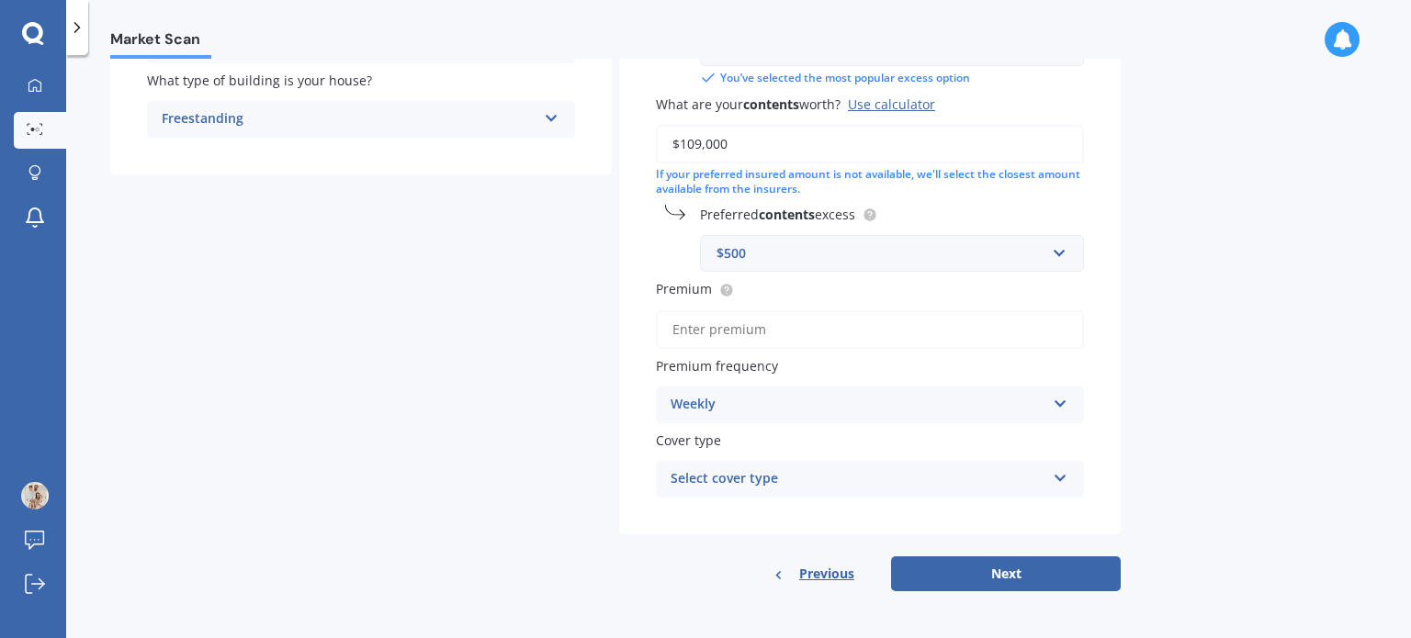
click at [794, 402] on div "Weekly" at bounding box center [858, 405] width 375 height 22
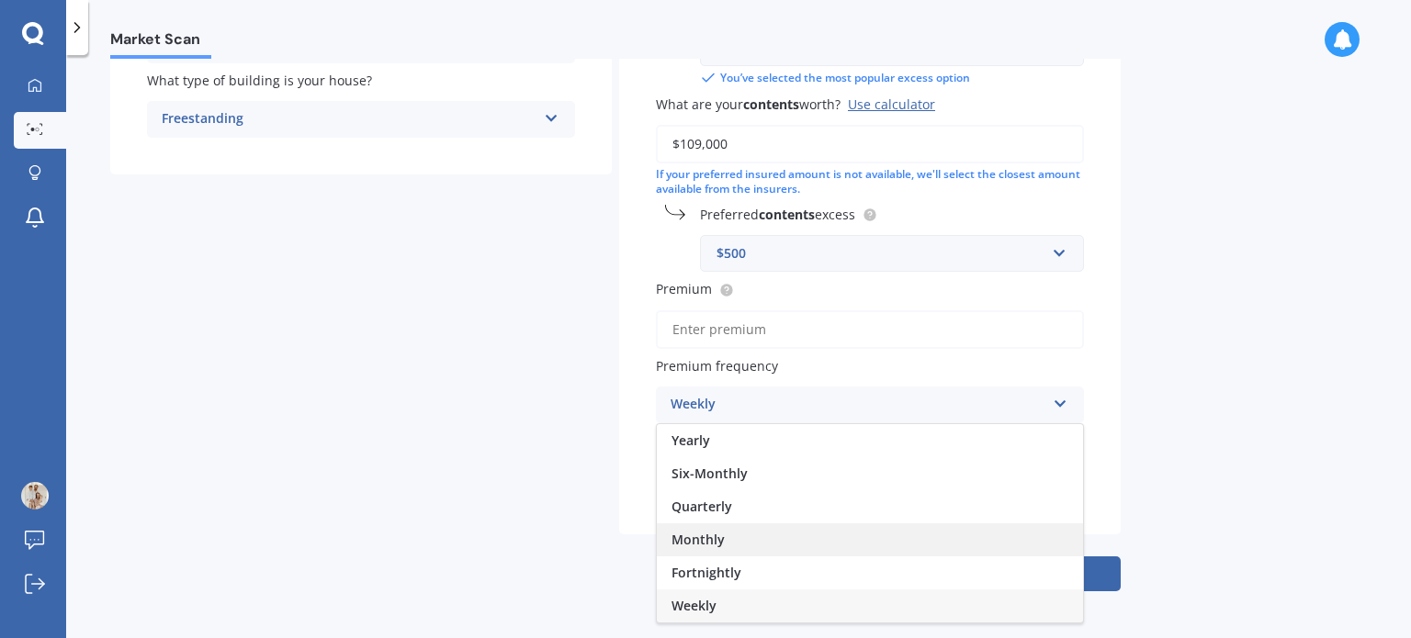
click at [704, 536] on span "Monthly" at bounding box center [697, 539] width 53 height 17
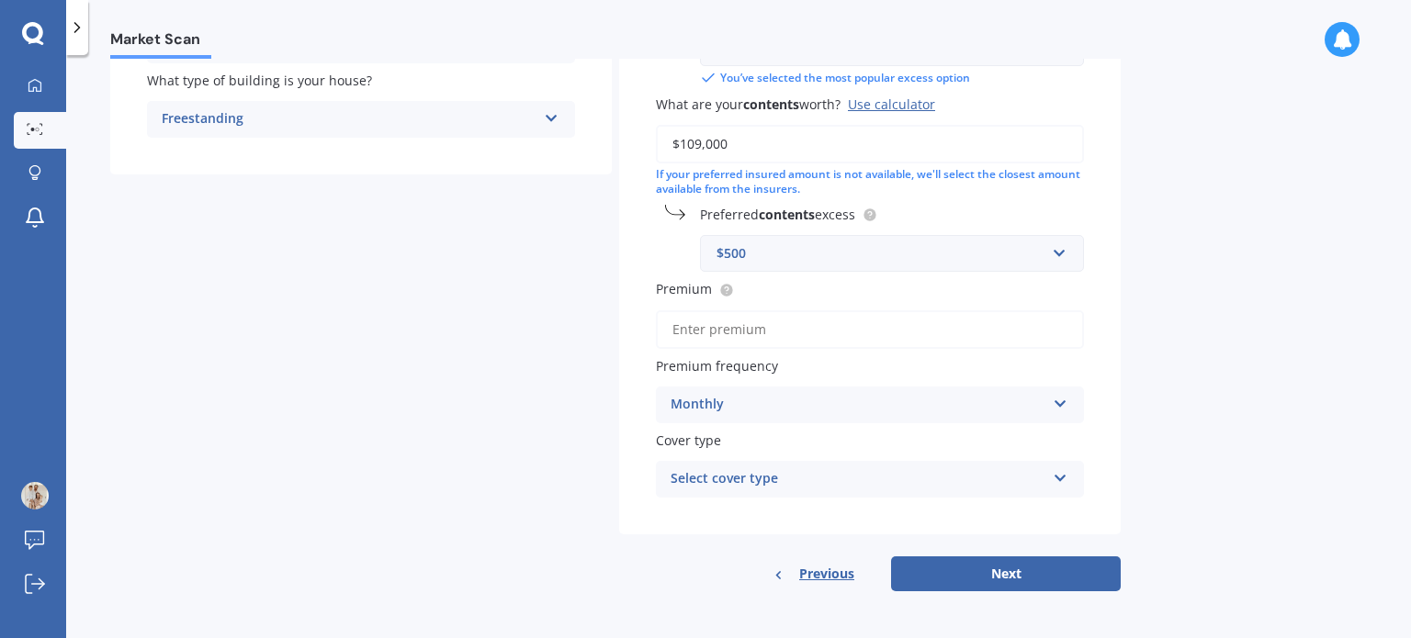
click at [840, 475] on div "Select cover type" at bounding box center [858, 479] width 375 height 22
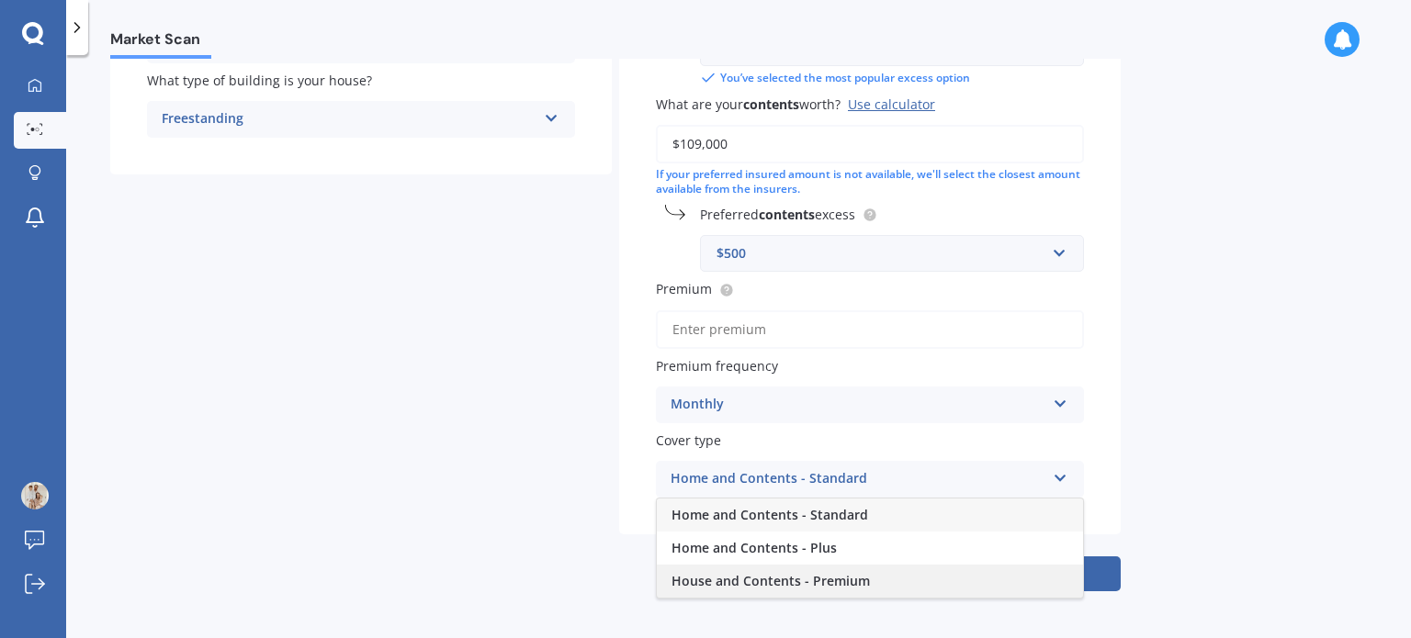
click at [810, 576] on span "House and Contents - Premium" at bounding box center [770, 580] width 198 height 17
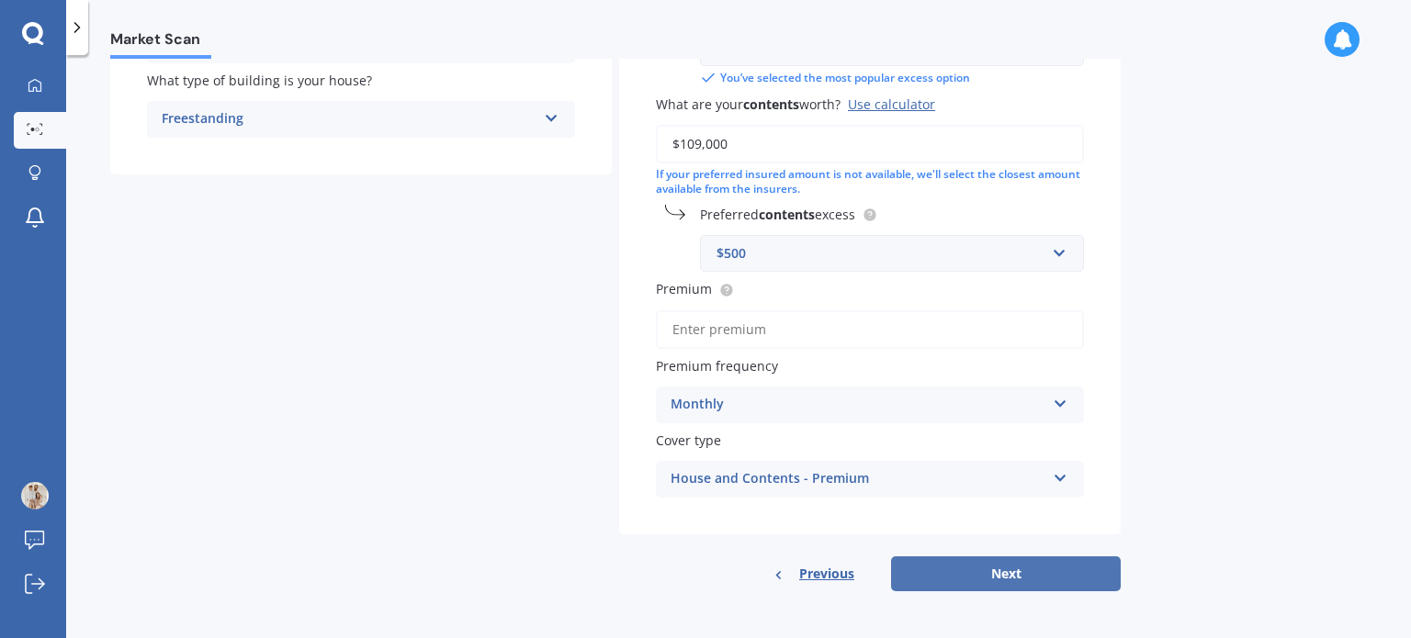
click at [1026, 567] on button "Next" at bounding box center [1006, 574] width 230 height 35
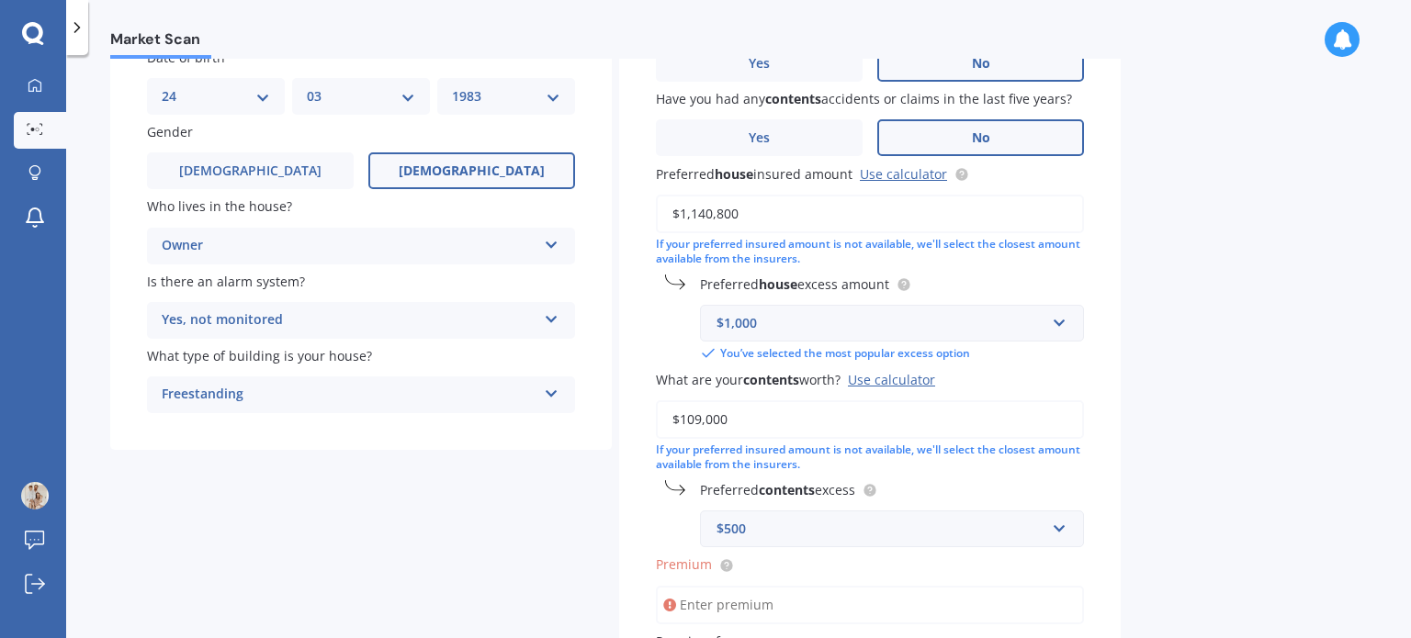
scroll to position [262, 0]
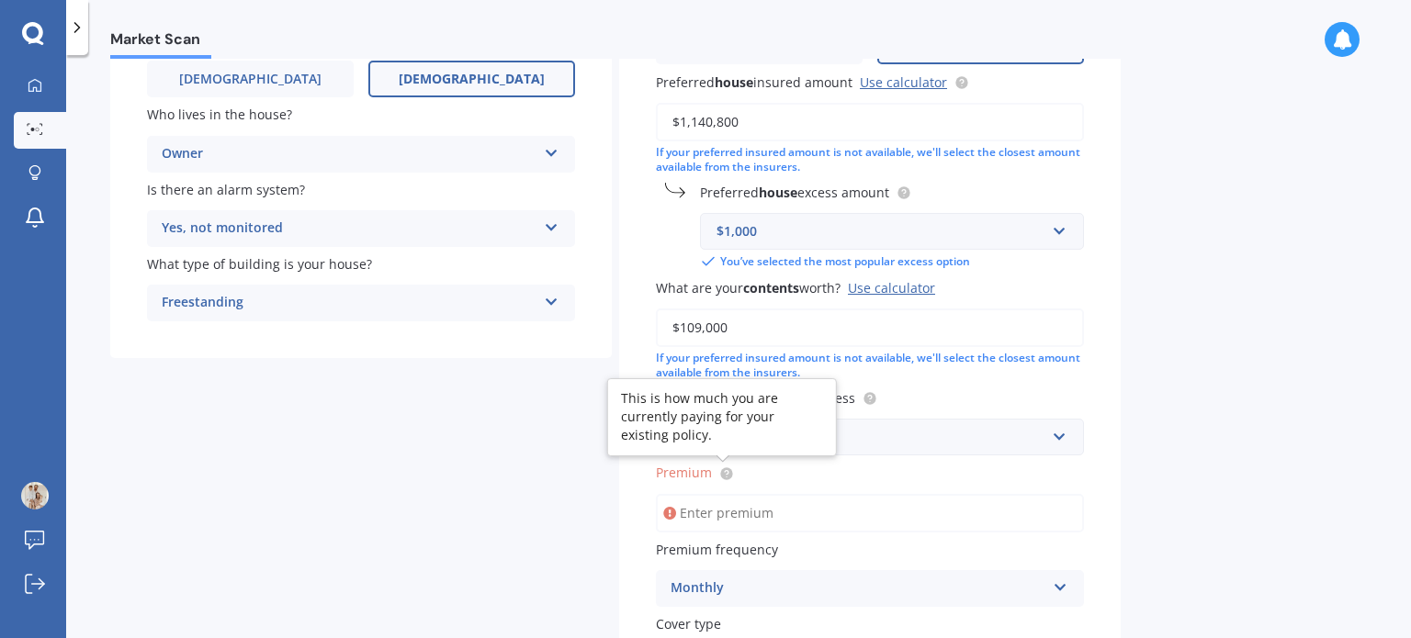
click at [724, 473] on circle at bounding box center [726, 474] width 12 height 12
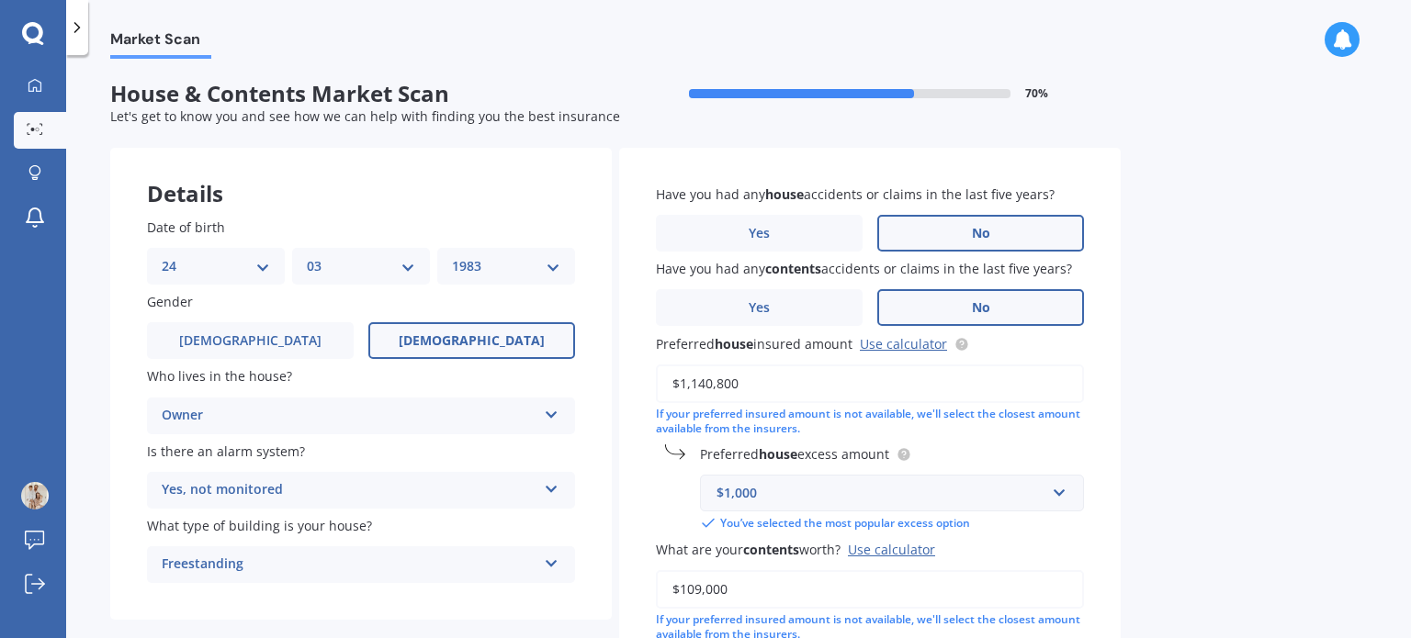
scroll to position [276, 0]
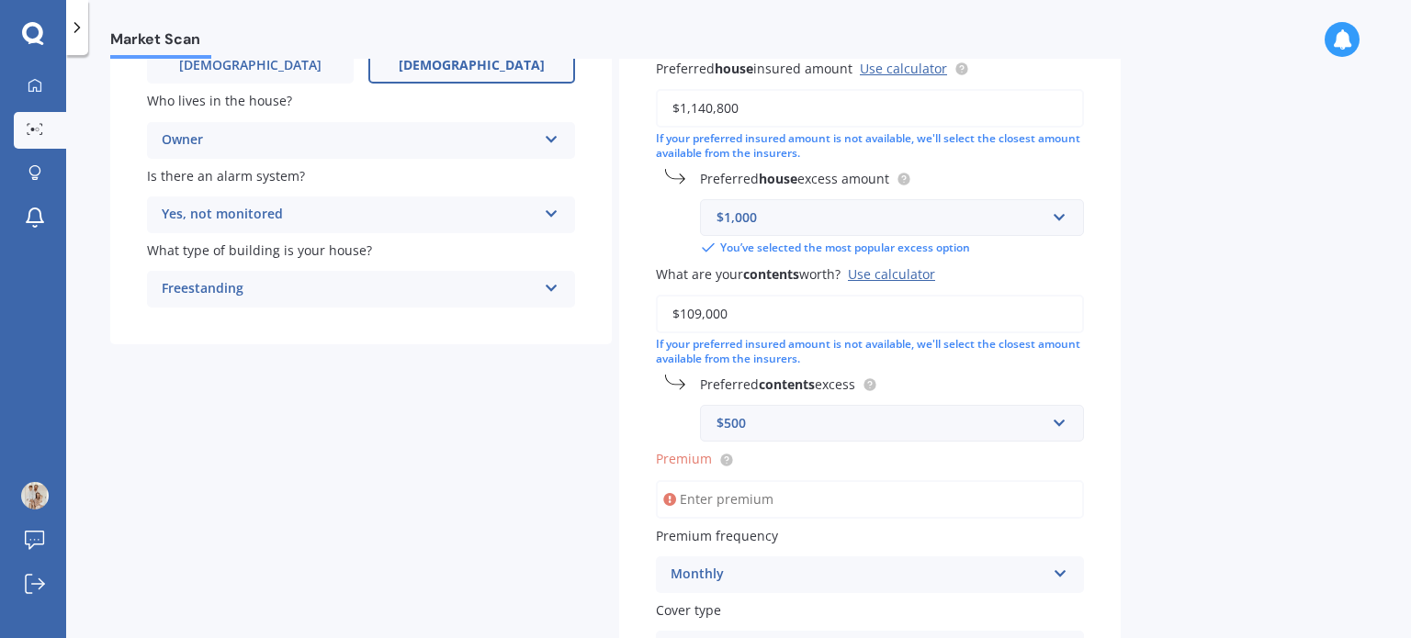
click at [765, 495] on input "Premium" at bounding box center [870, 499] width 428 height 39
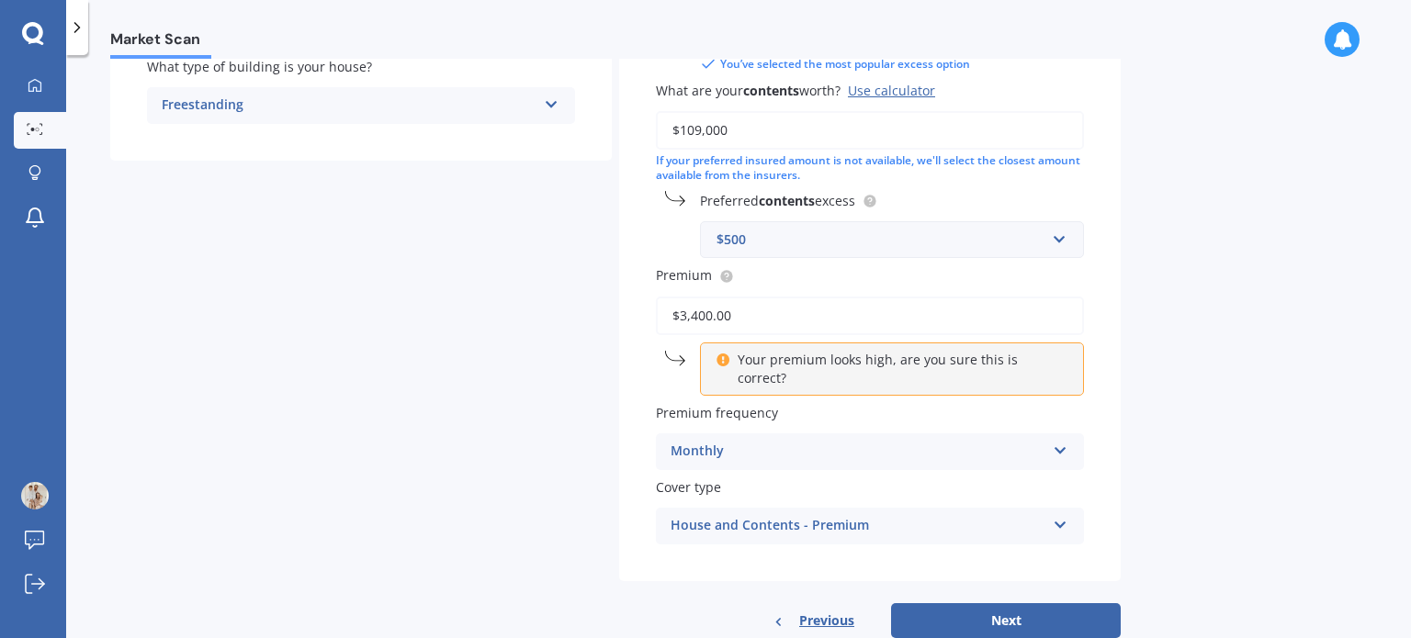
scroll to position [184, 0]
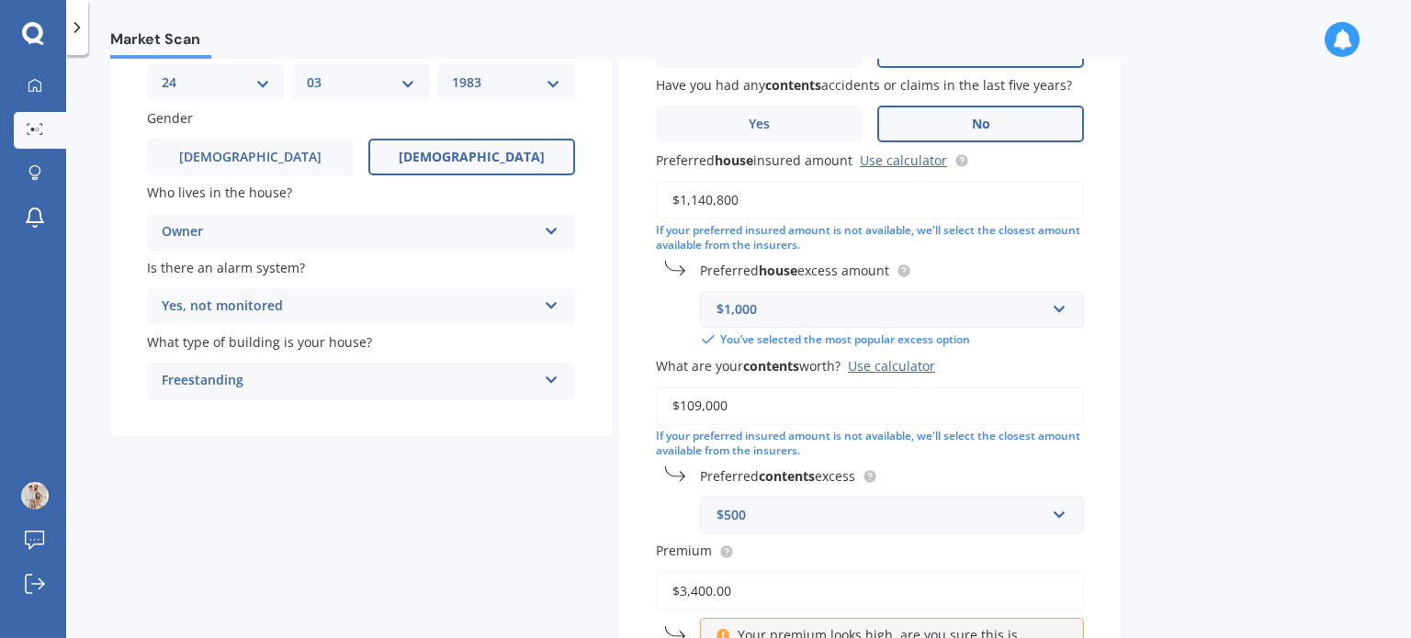
drag, startPoint x: 742, startPoint y: 589, endPoint x: 689, endPoint y: 595, distance: 53.7
click at [689, 595] on input "$3,400.00" at bounding box center [870, 591] width 428 height 39
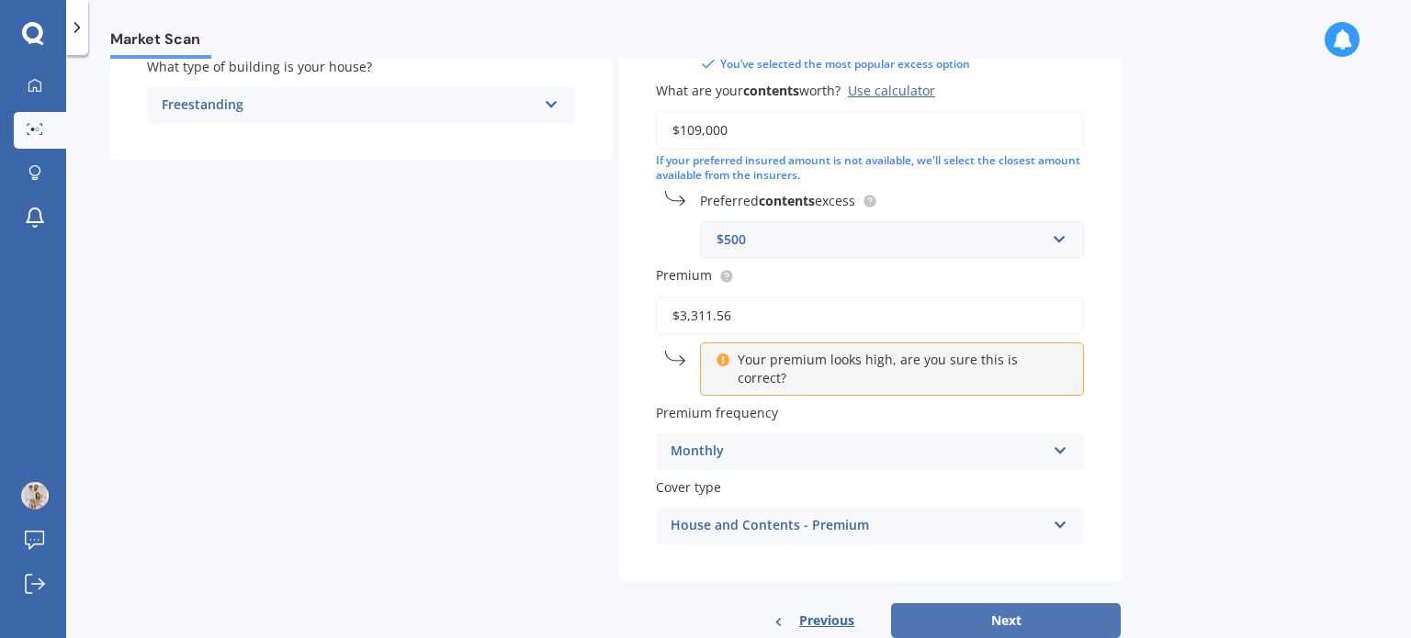
type input "$3,311.56"
click at [989, 603] on button "Next" at bounding box center [1006, 620] width 230 height 35
select select "24"
select select "03"
select select "1983"
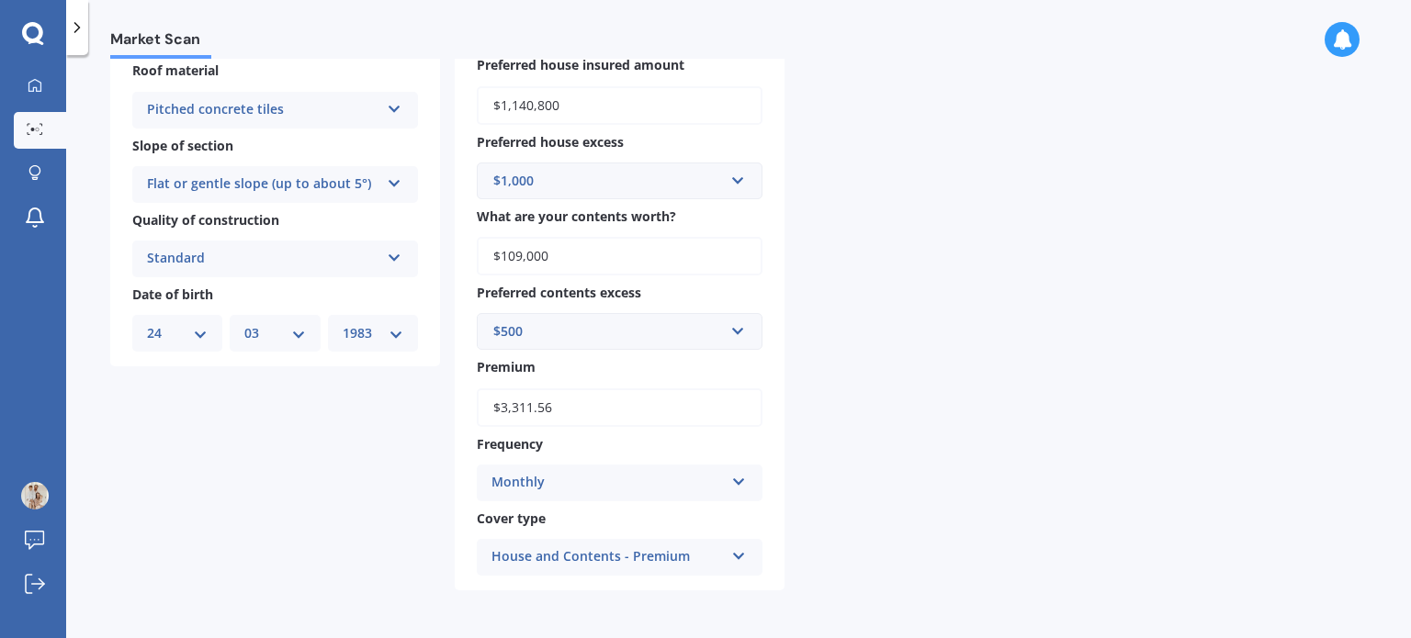
scroll to position [96, 0]
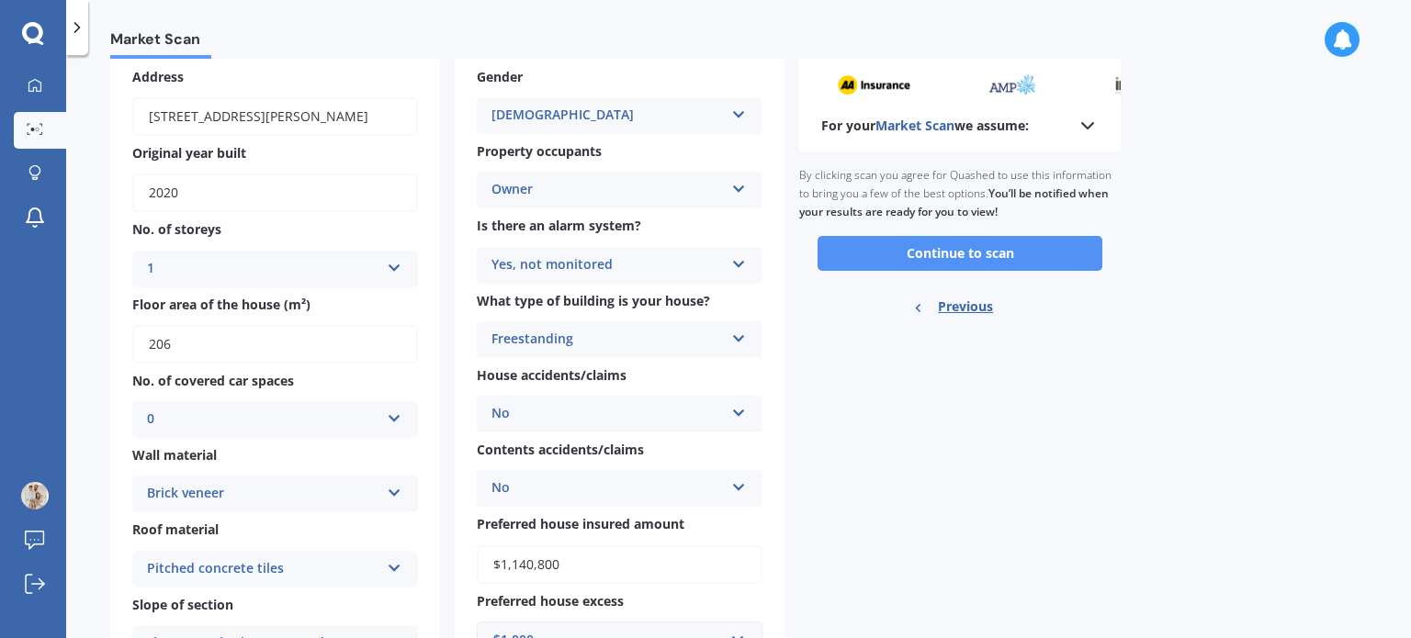
drag, startPoint x: 964, startPoint y: 246, endPoint x: 1002, endPoint y: 245, distance: 37.7
click at [964, 247] on button "Continue to scan" at bounding box center [959, 253] width 285 height 35
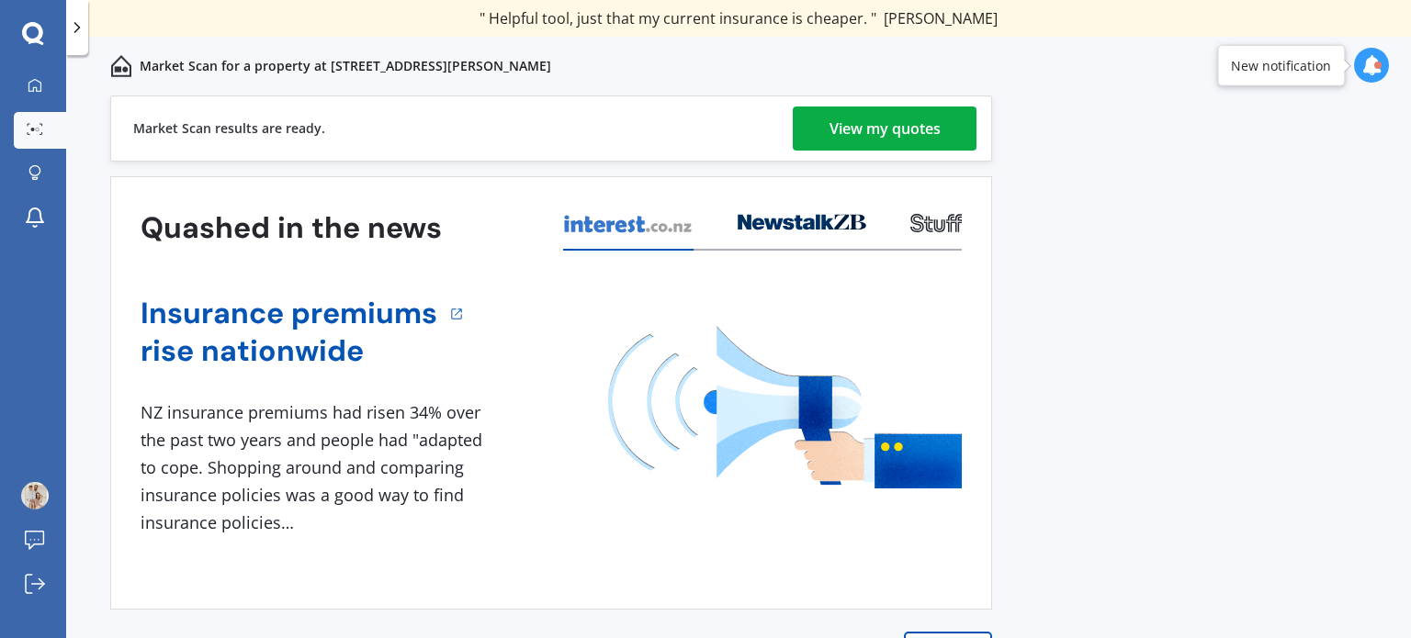
click at [876, 124] on div "View my quotes" at bounding box center [884, 129] width 111 height 44
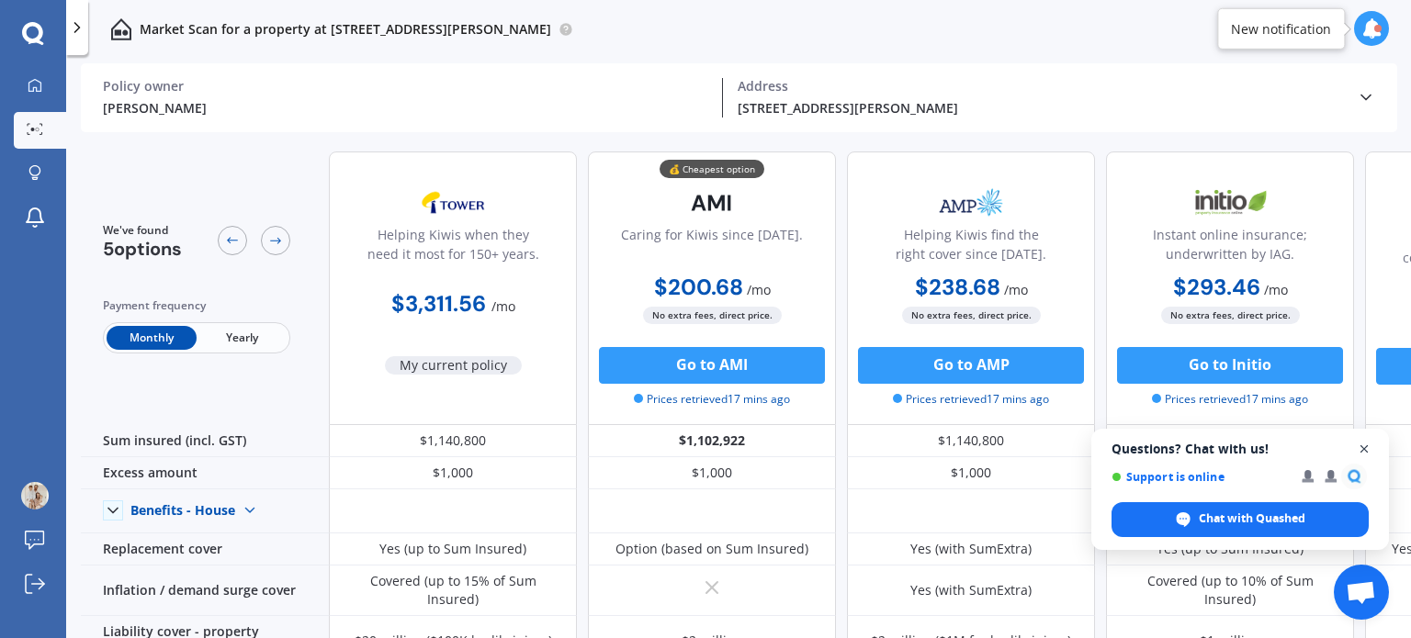
click at [1367, 450] on span "Open chat" at bounding box center [1364, 449] width 23 height 23
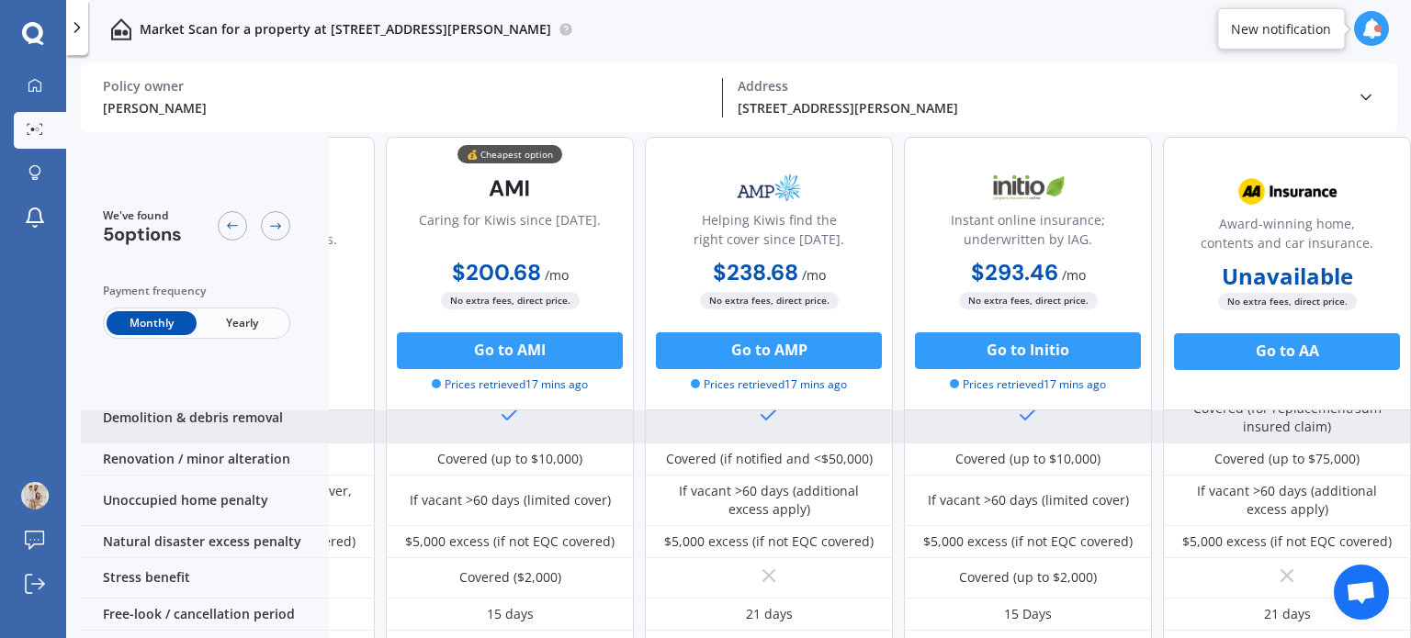
scroll to position [908, 210]
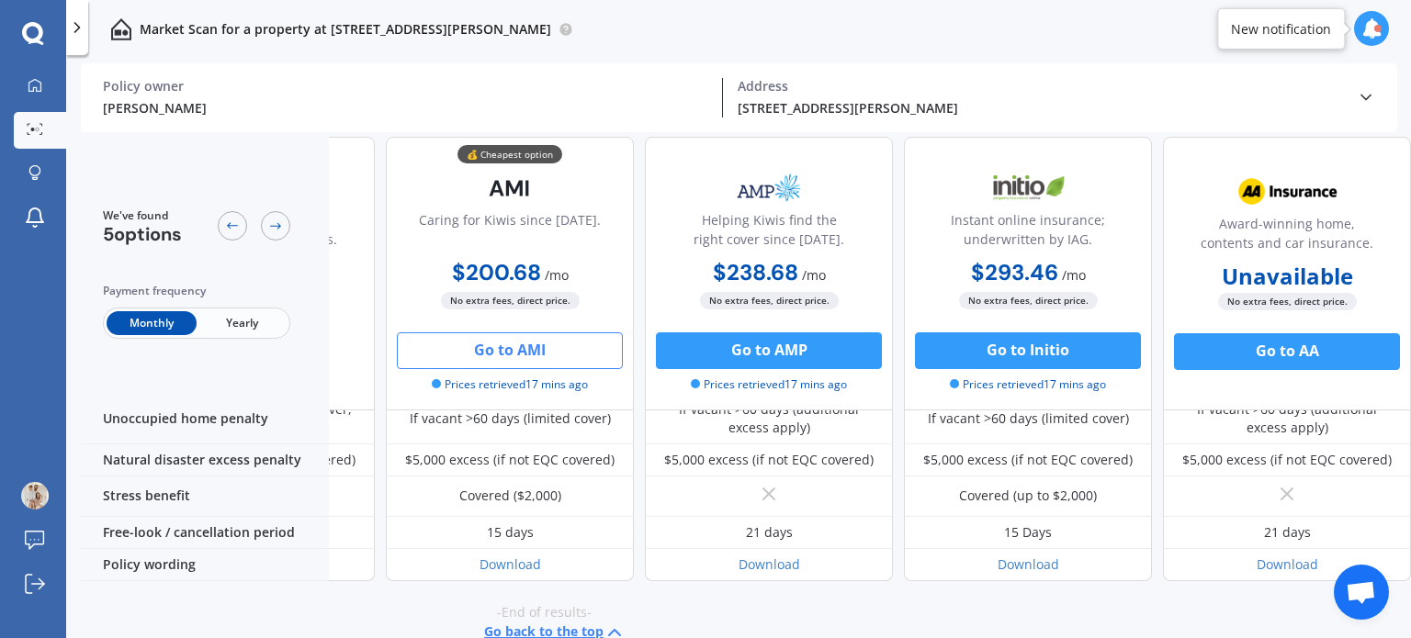
click at [488, 348] on button "Go to AMI" at bounding box center [510, 350] width 226 height 37
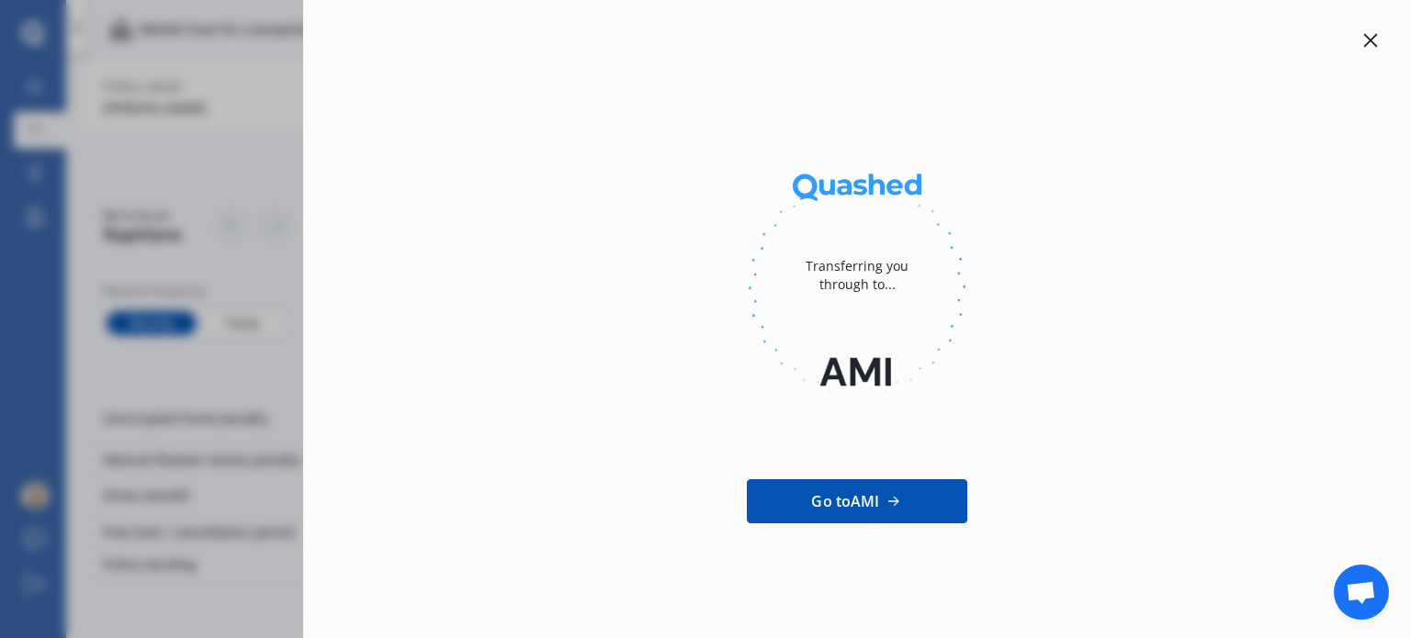
click at [1371, 37] on icon at bounding box center [1370, 40] width 15 height 15
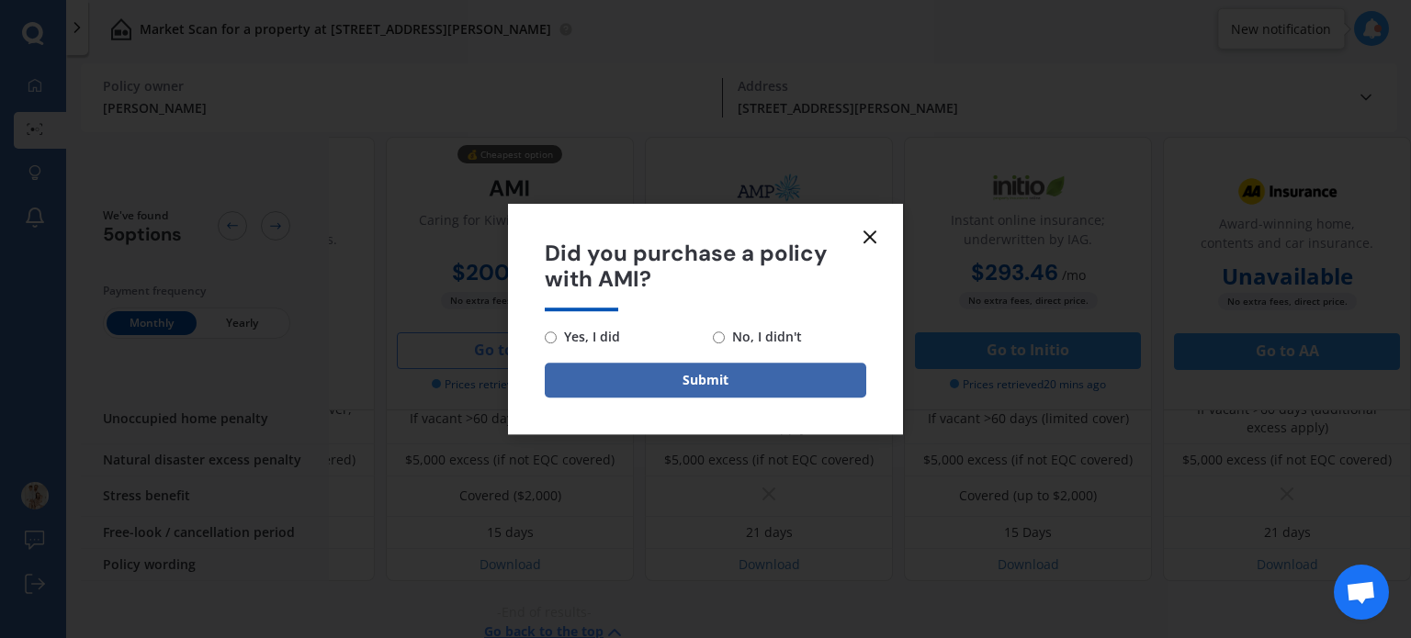
click at [870, 242] on icon at bounding box center [870, 237] width 22 height 22
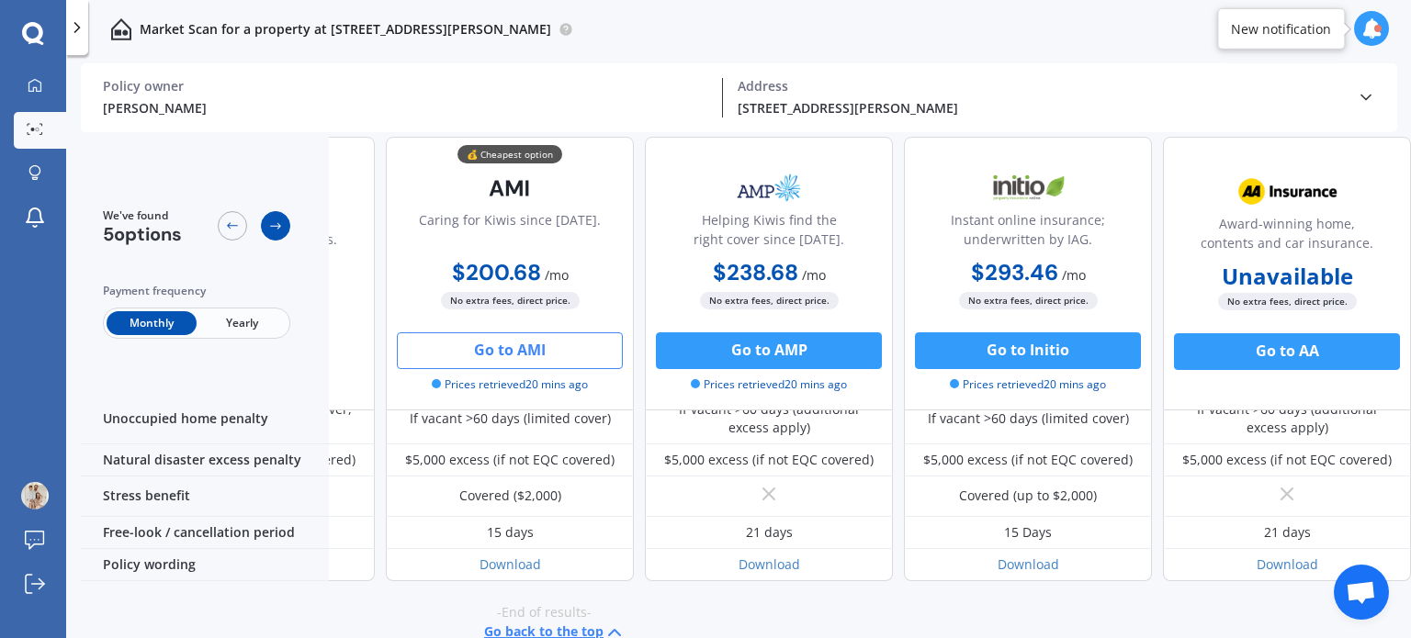
click at [277, 223] on icon at bounding box center [275, 226] width 11 height 6
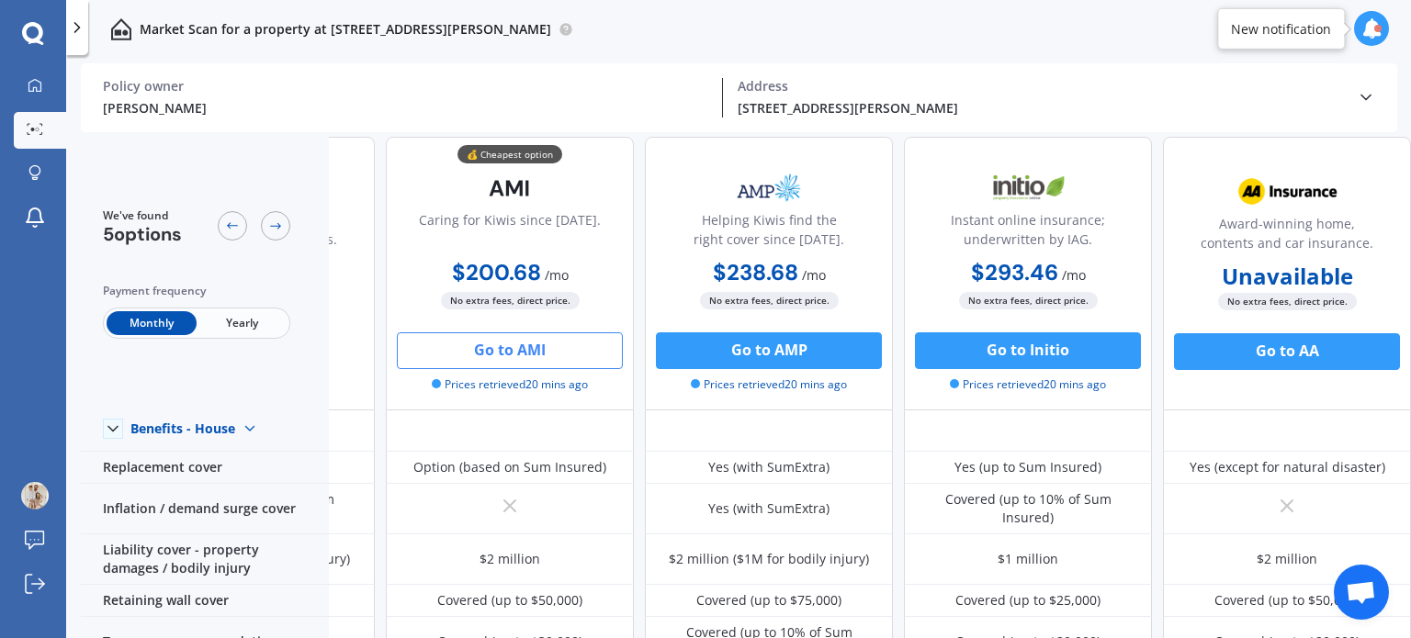
scroll to position [0, 210]
